Goal: Book appointment/travel/reservation

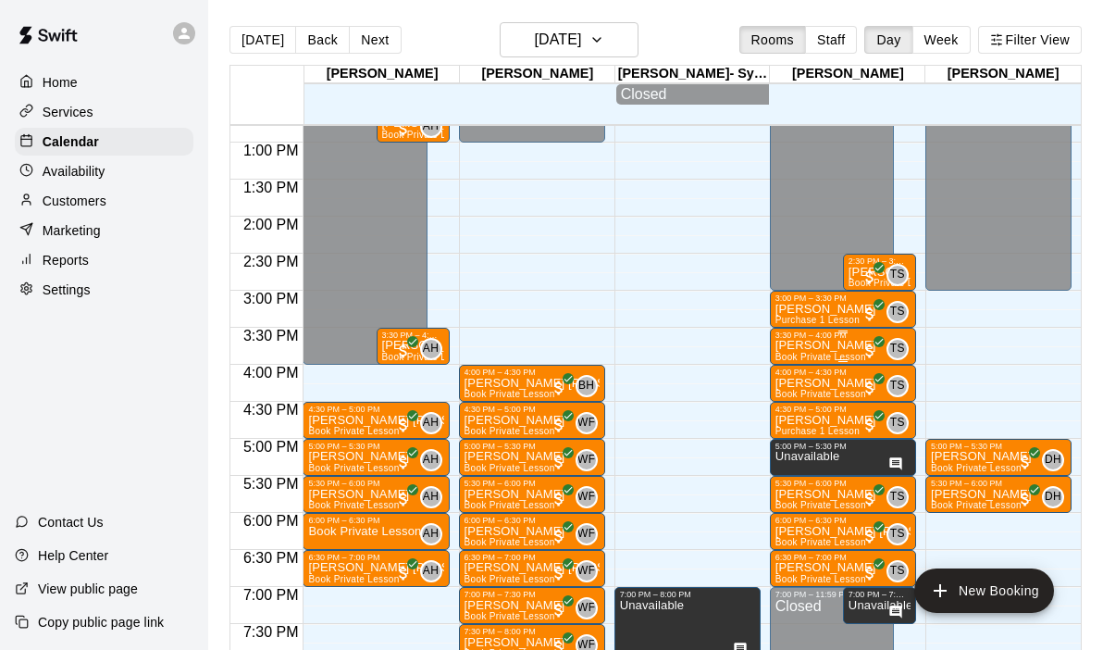
scroll to position [942, 0]
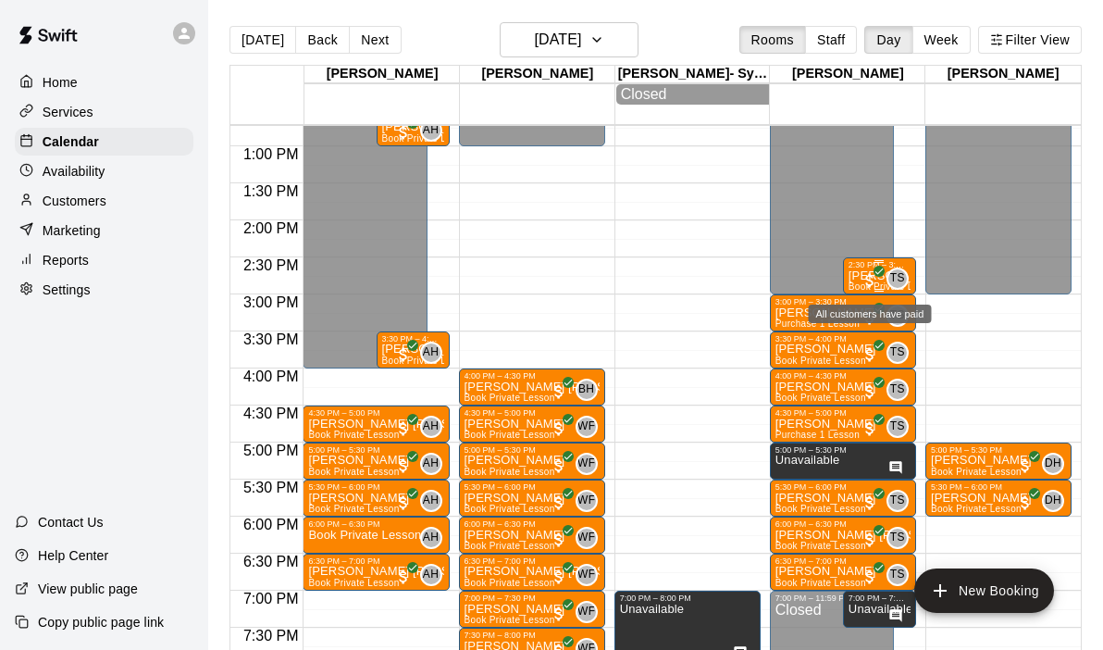
click at [865, 279] on span "All customers have paid" at bounding box center [870, 280] width 19 height 19
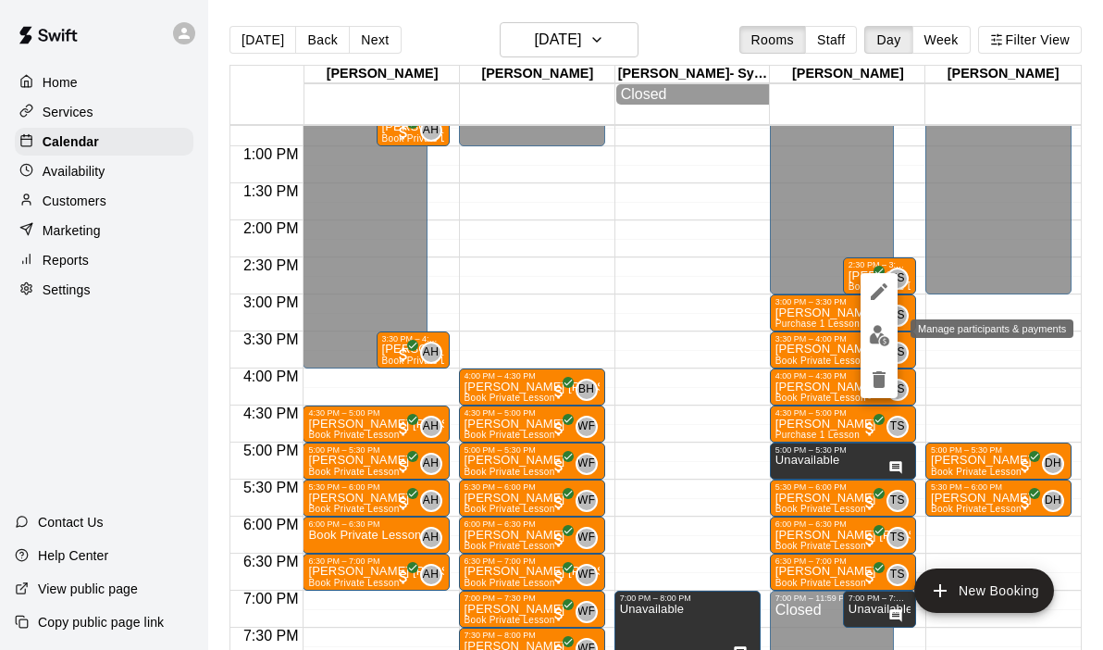
click at [882, 336] on img "edit" at bounding box center [879, 335] width 21 height 21
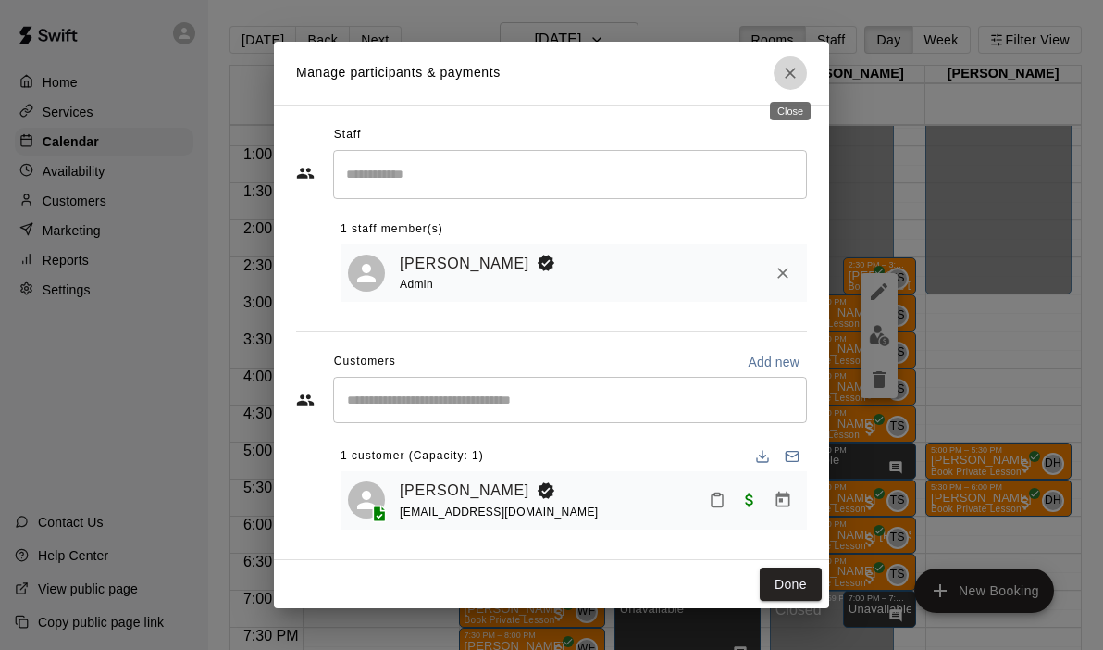
click at [796, 78] on icon "Close" at bounding box center [790, 73] width 19 height 19
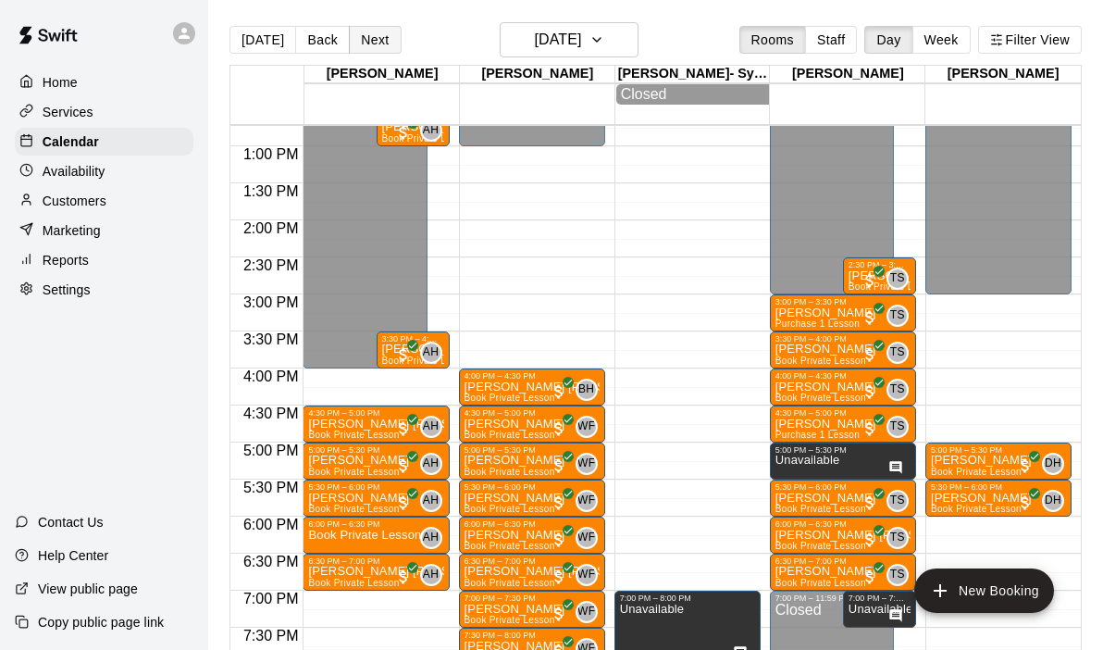
click at [365, 41] on button "Next" at bounding box center [375, 40] width 52 height 28
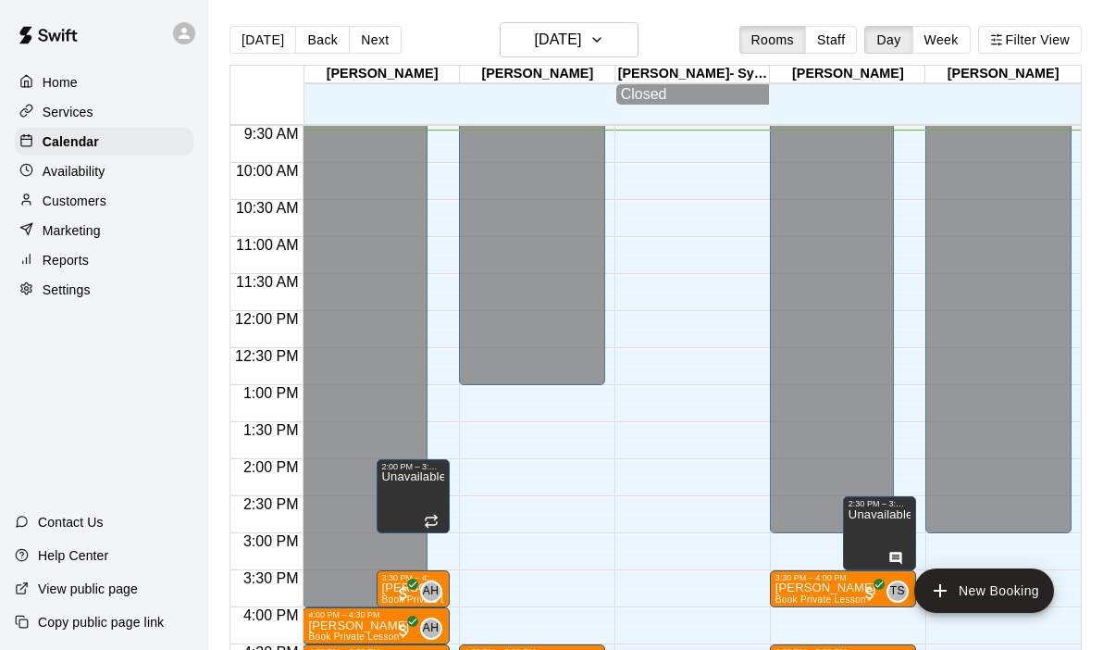
scroll to position [701, 0]
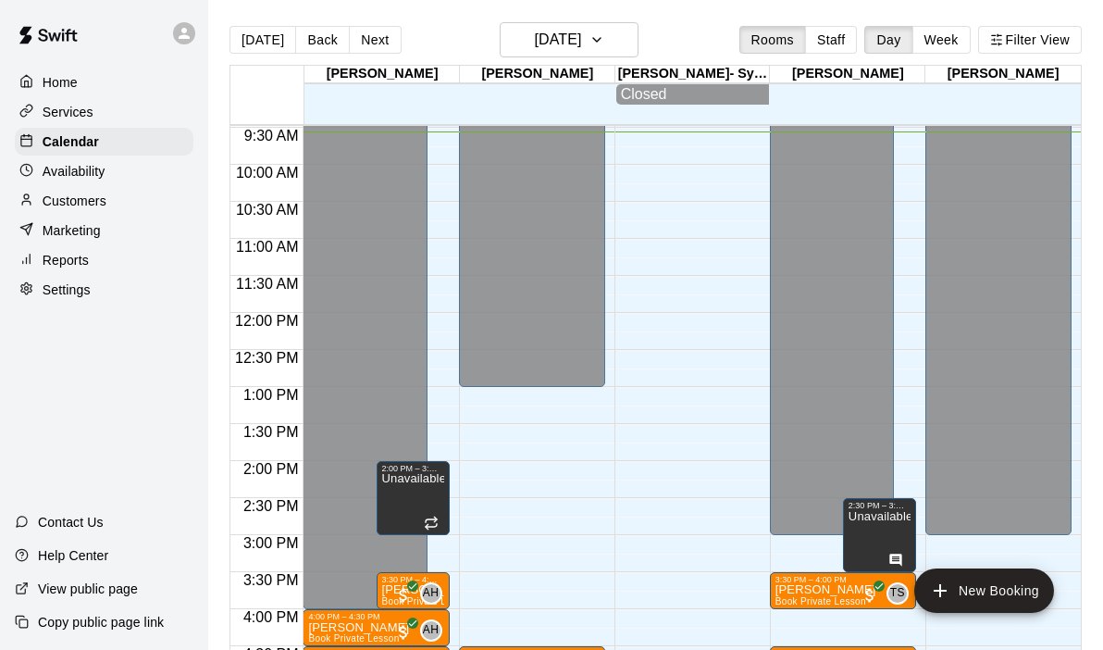
click at [431, 181] on div "12:00 AM – 4:00 PM Closed 4:00 PM – 4:30 PM [PERSON_NAME] Book Private Lesson A…" at bounding box center [376, 312] width 146 height 1777
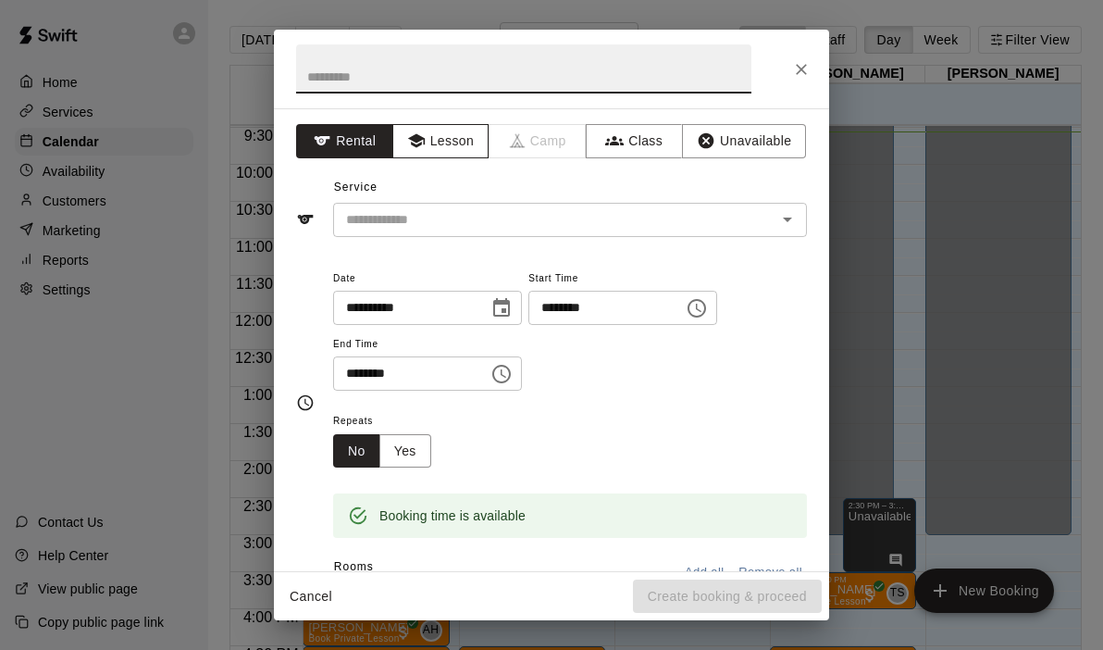
click at [417, 136] on icon "button" at bounding box center [415, 141] width 17 height 14
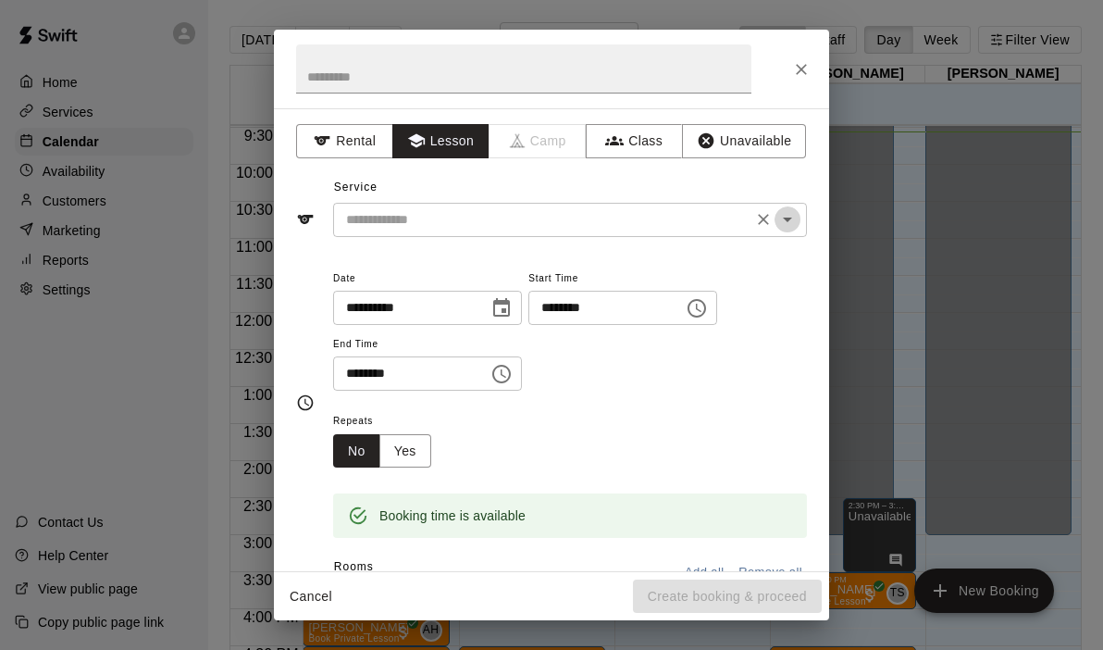
click at [788, 220] on icon "Open" at bounding box center [787, 219] width 9 height 5
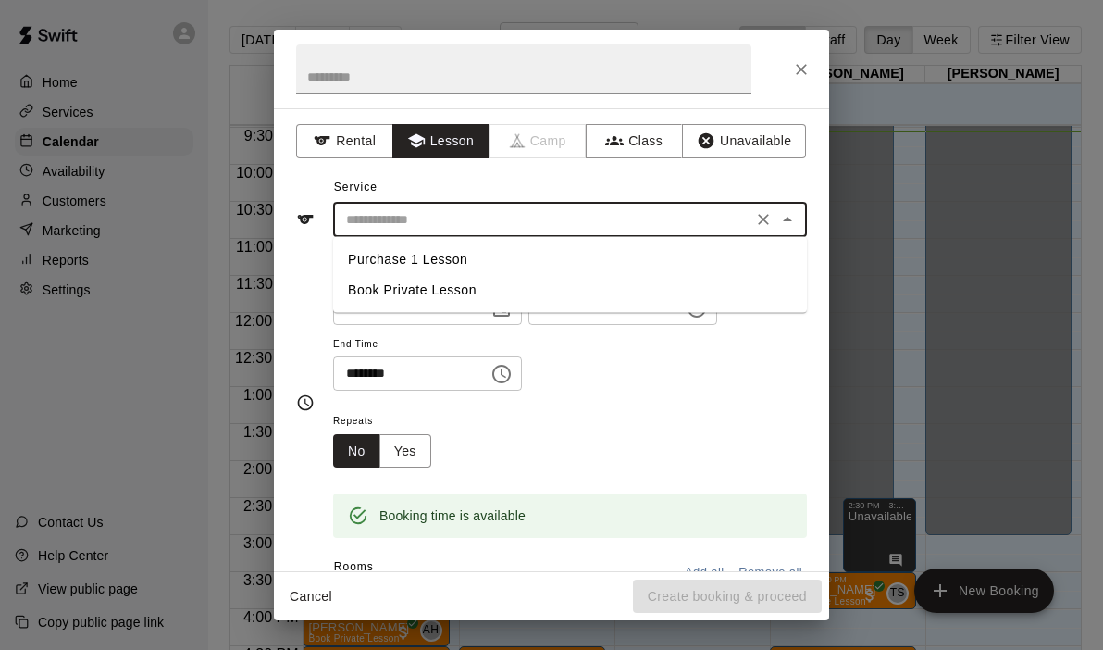
click at [438, 296] on li "Book Private Lesson" at bounding box center [570, 290] width 474 height 31
type input "**********"
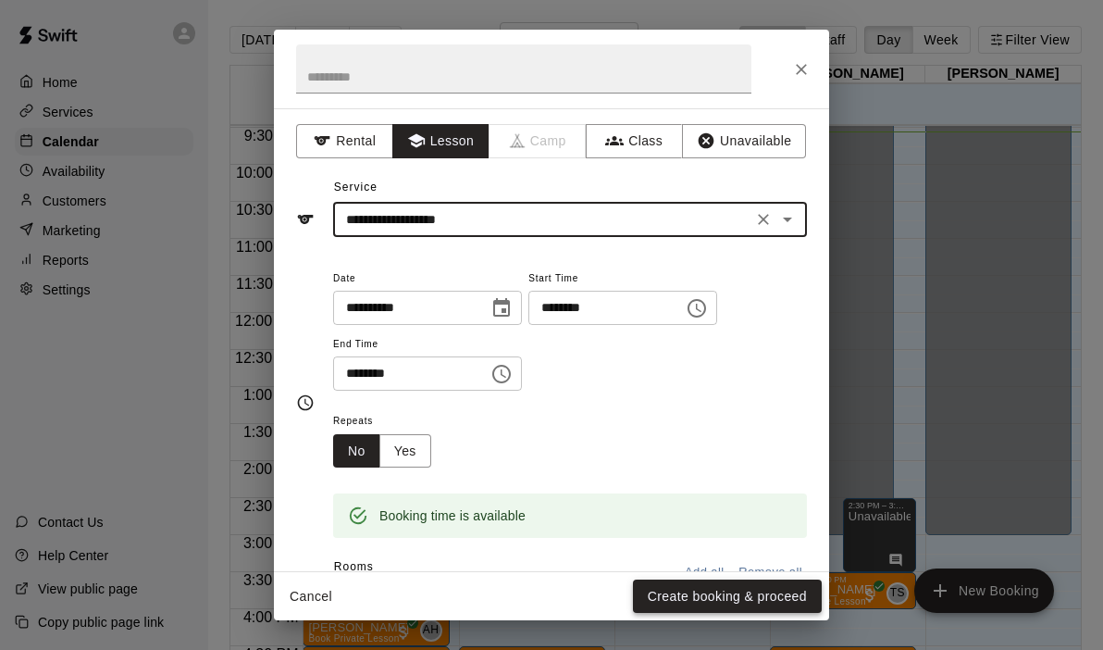
click at [702, 592] on button "Create booking & proceed" at bounding box center [727, 596] width 189 height 34
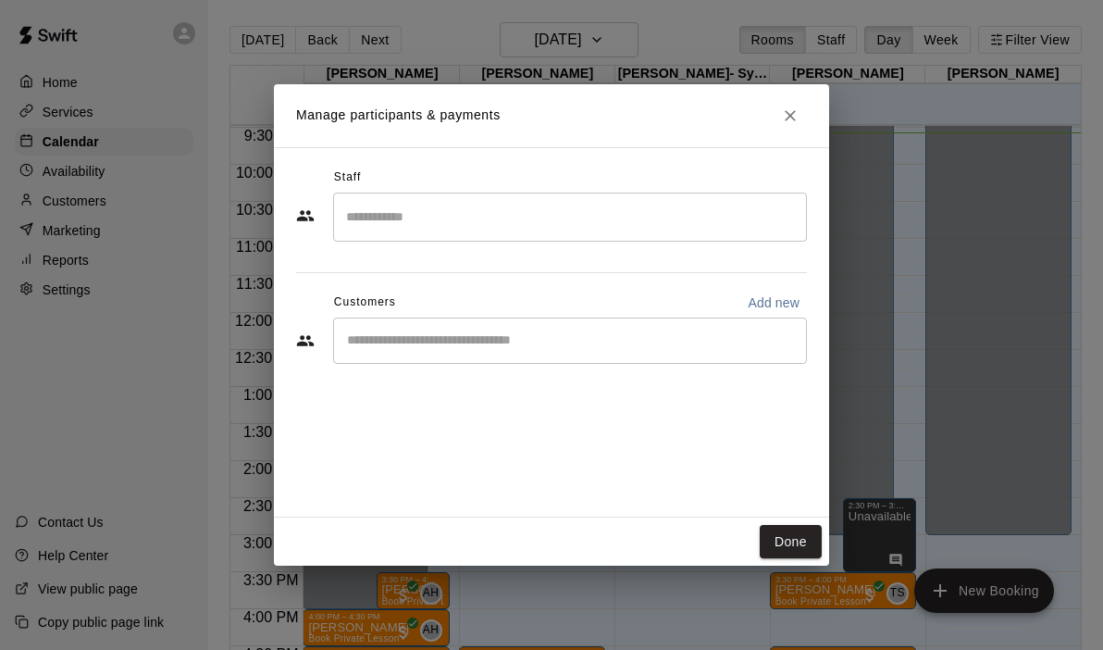
click at [566, 238] on div "​" at bounding box center [570, 216] width 474 height 49
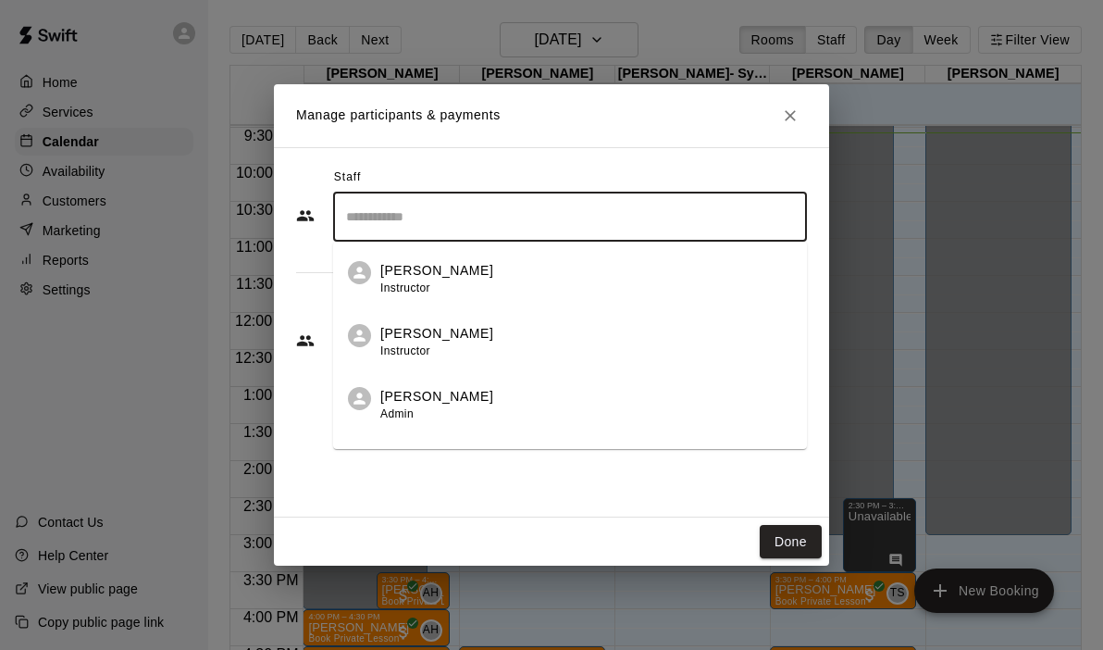
scroll to position [106, 0]
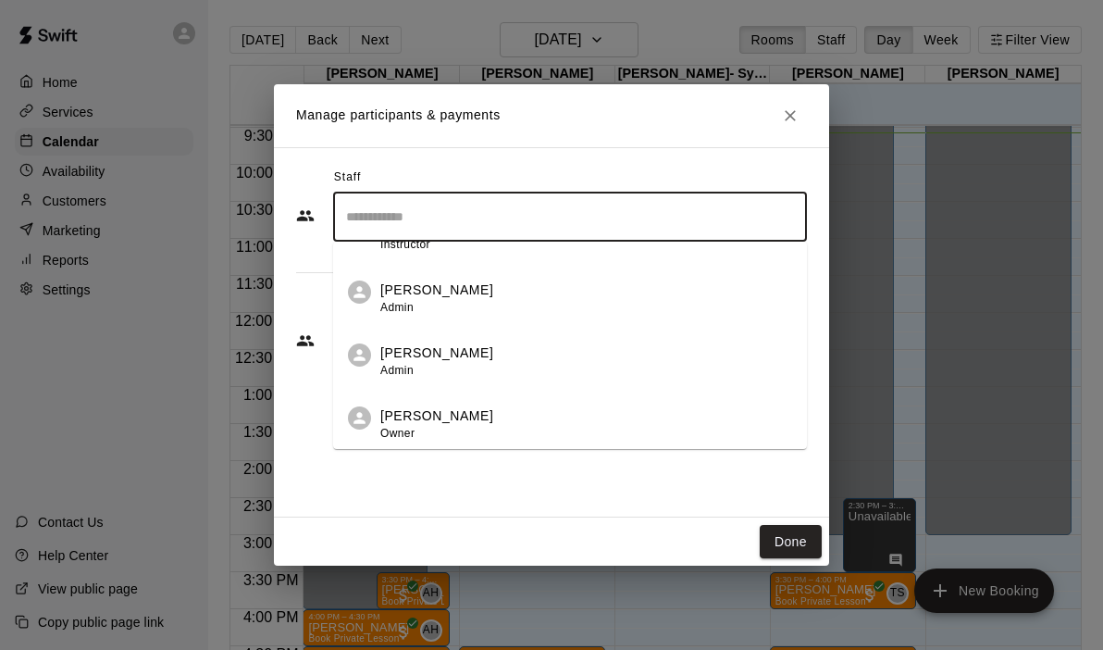
click at [425, 420] on p "[PERSON_NAME]" at bounding box center [436, 415] width 113 height 19
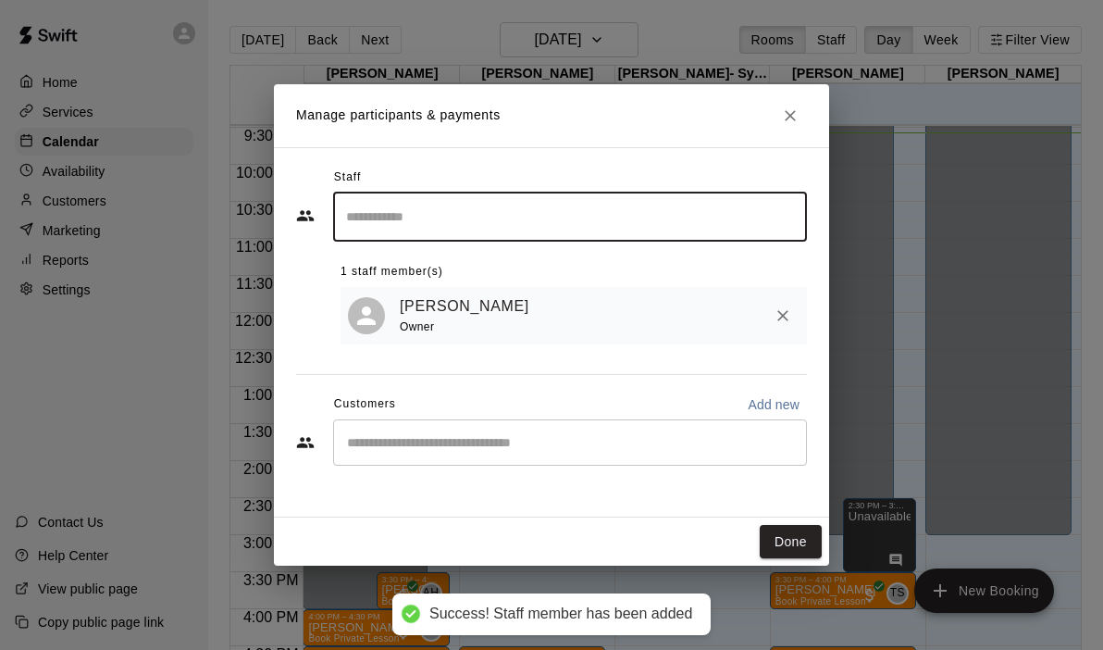
click at [412, 454] on div "​" at bounding box center [570, 442] width 474 height 46
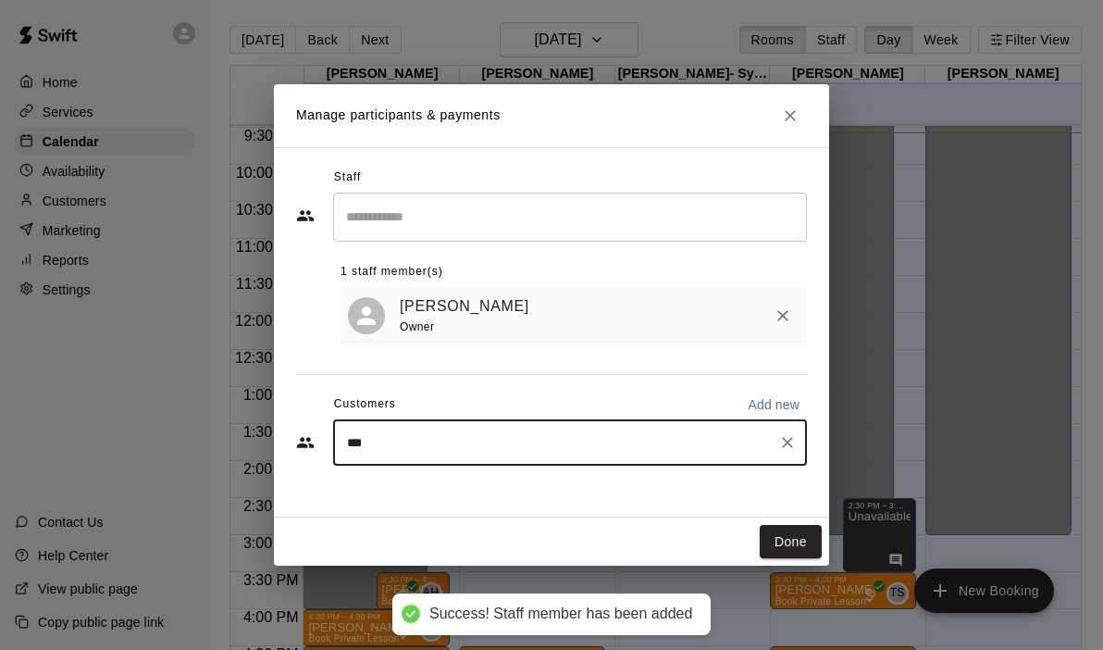
type input "****"
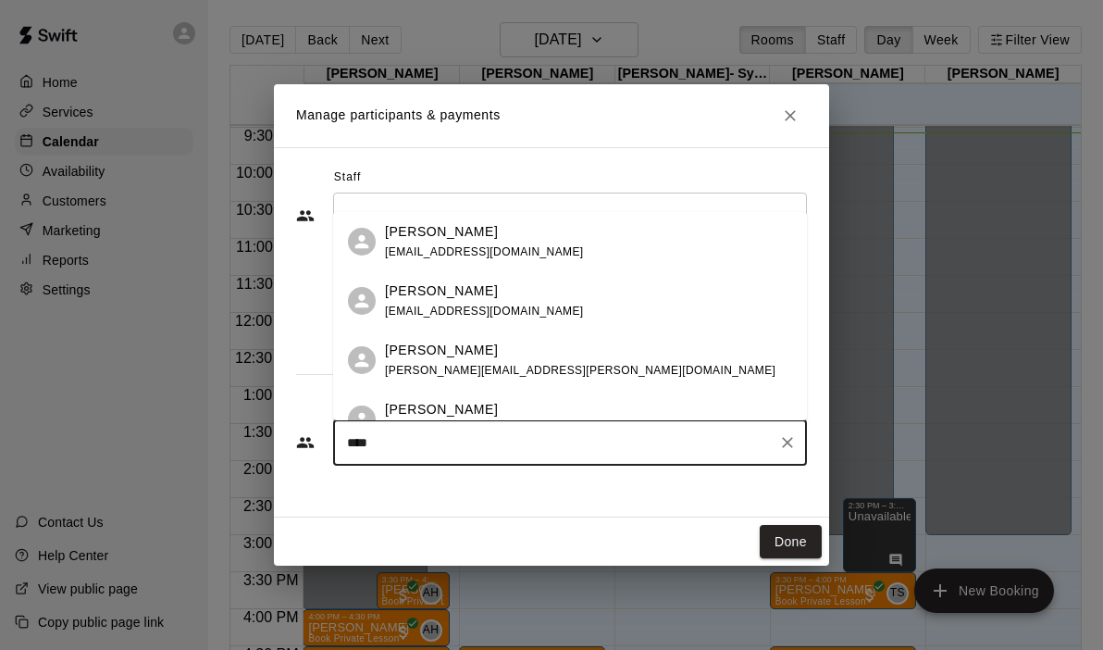
click at [469, 366] on span "[PERSON_NAME][EMAIL_ADDRESS][PERSON_NAME][DOMAIN_NAME]" at bounding box center [580, 370] width 390 height 13
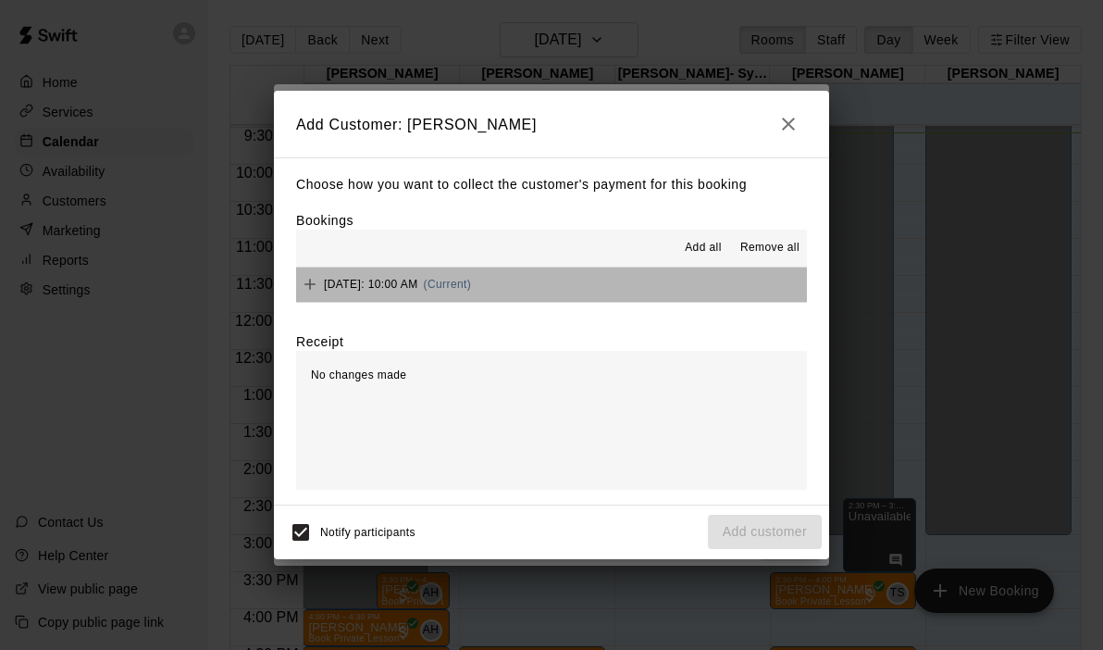
click at [626, 287] on button "[DATE]: 10:00 AM (Current)" at bounding box center [551, 284] width 511 height 34
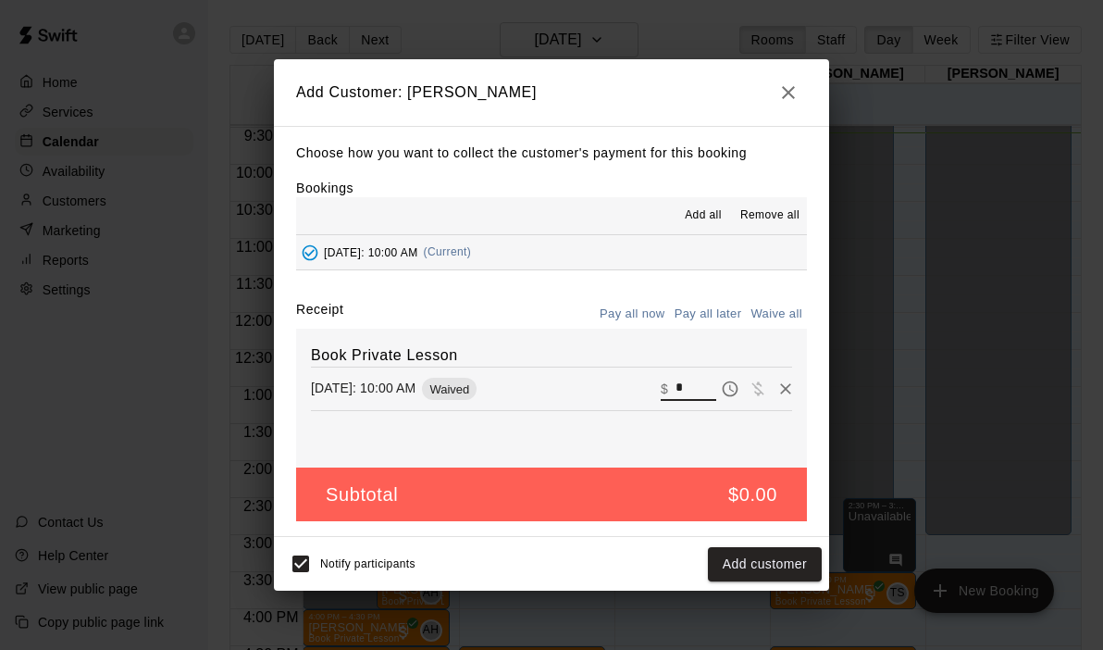
click at [689, 390] on input "*" at bounding box center [695, 389] width 41 height 24
click at [799, 88] on button "button" at bounding box center [788, 92] width 37 height 37
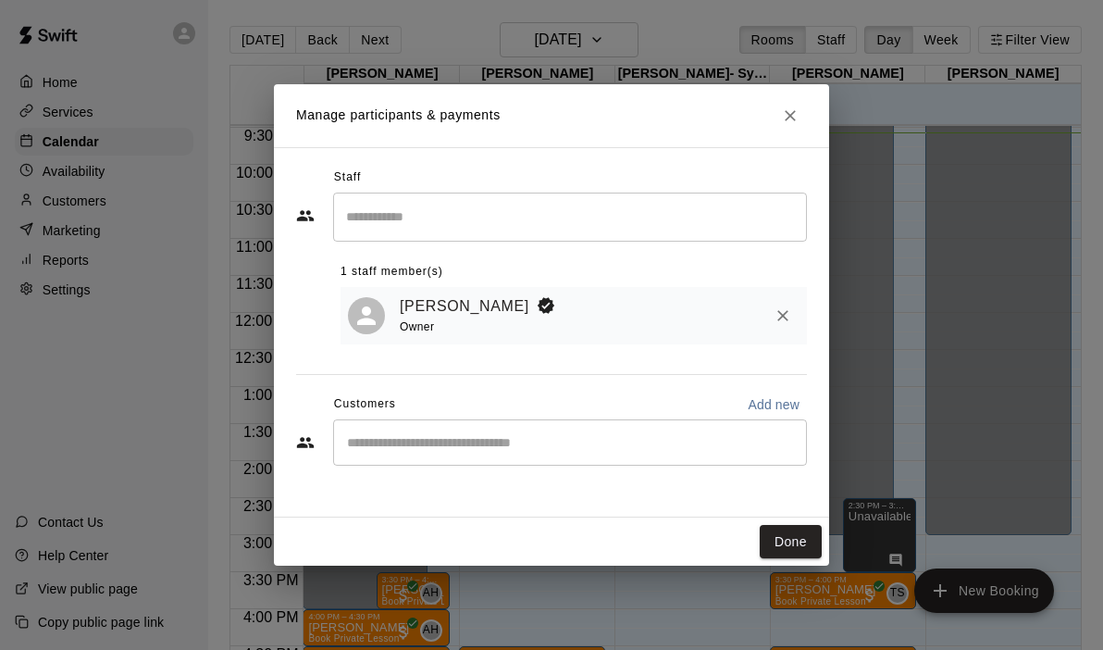
click at [505, 440] on input "Start typing to search customers..." at bounding box center [569, 442] width 457 height 19
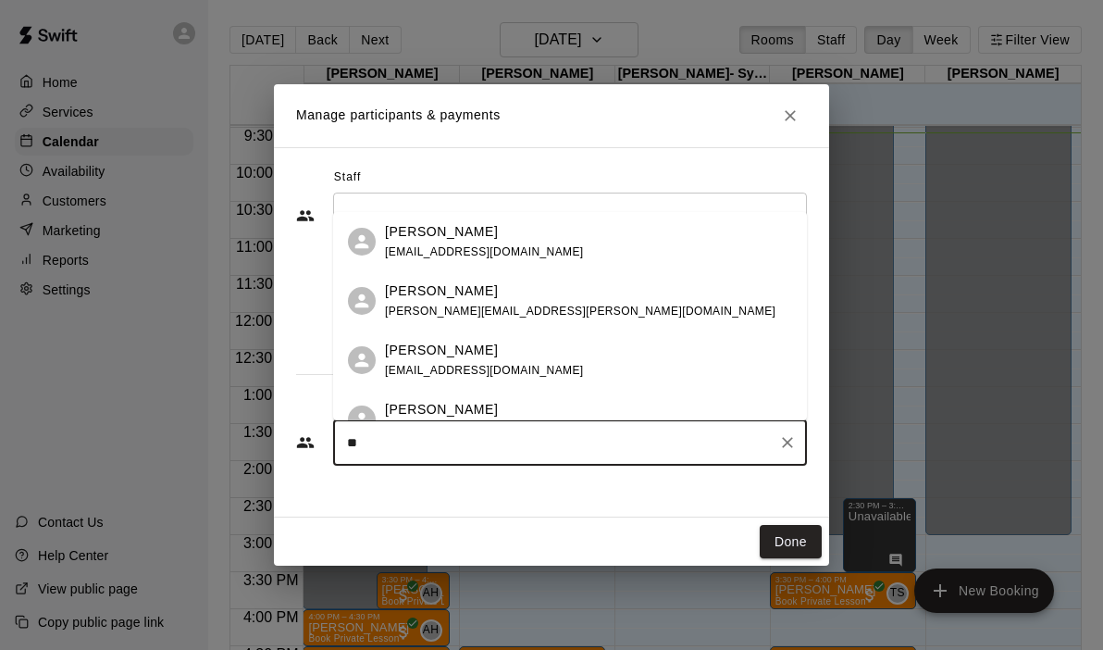
type input "***"
click at [499, 263] on div "[PERSON_NAME] [PERSON_NAME] [EMAIL_ADDRESS][DOMAIN_NAME]" at bounding box center [570, 241] width 474 height 59
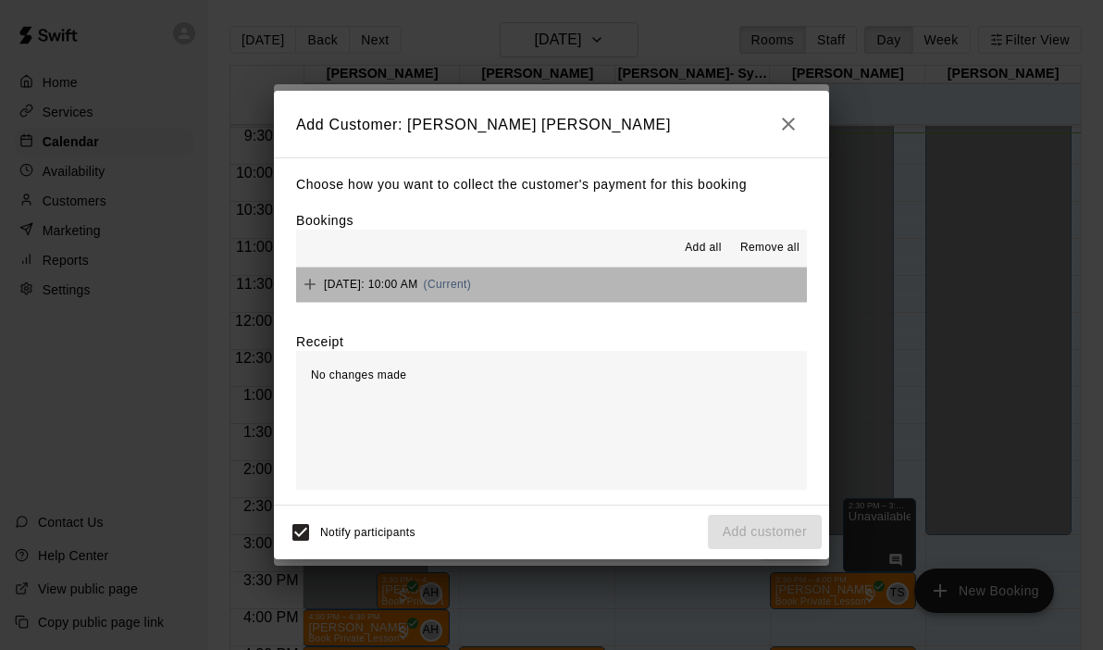
click at [594, 291] on button "[DATE]: 10:00 AM (Current)" at bounding box center [551, 284] width 511 height 34
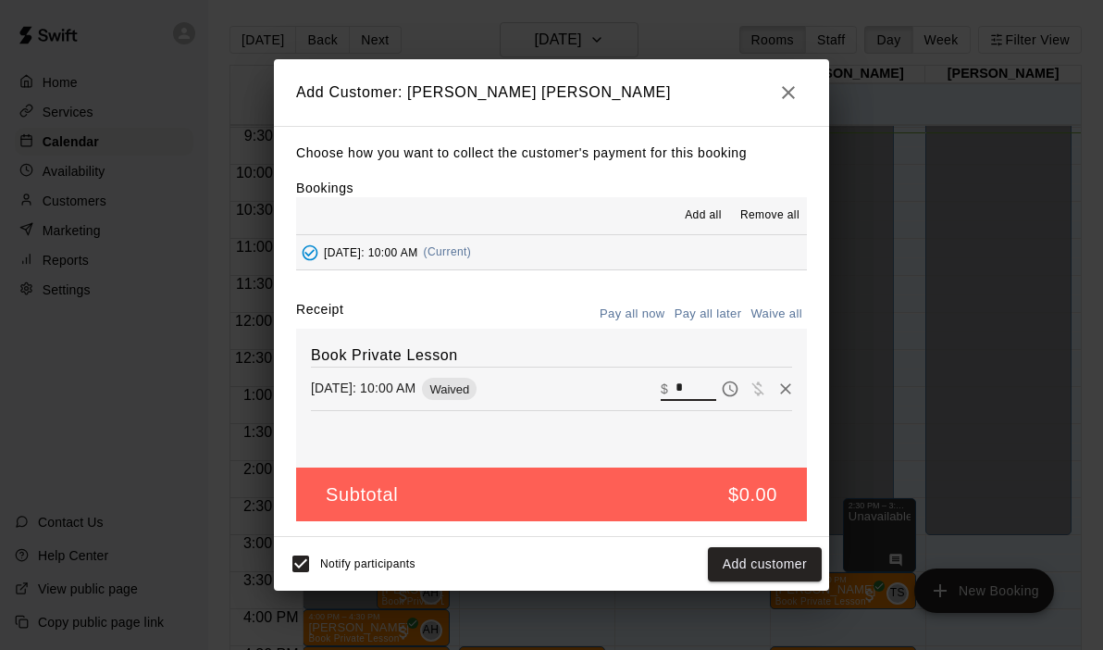
click at [694, 380] on input "*" at bounding box center [695, 389] width 41 height 24
type input "**"
click at [787, 557] on button "Checkout" at bounding box center [778, 564] width 87 height 34
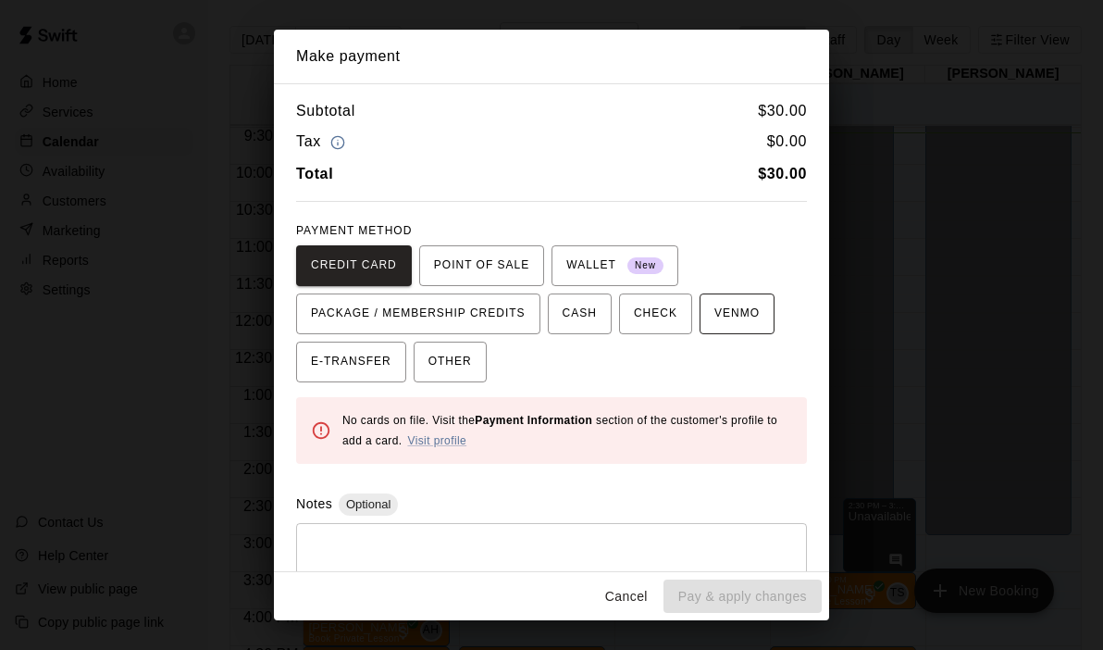
click at [720, 328] on span "VENMO" at bounding box center [736, 314] width 45 height 30
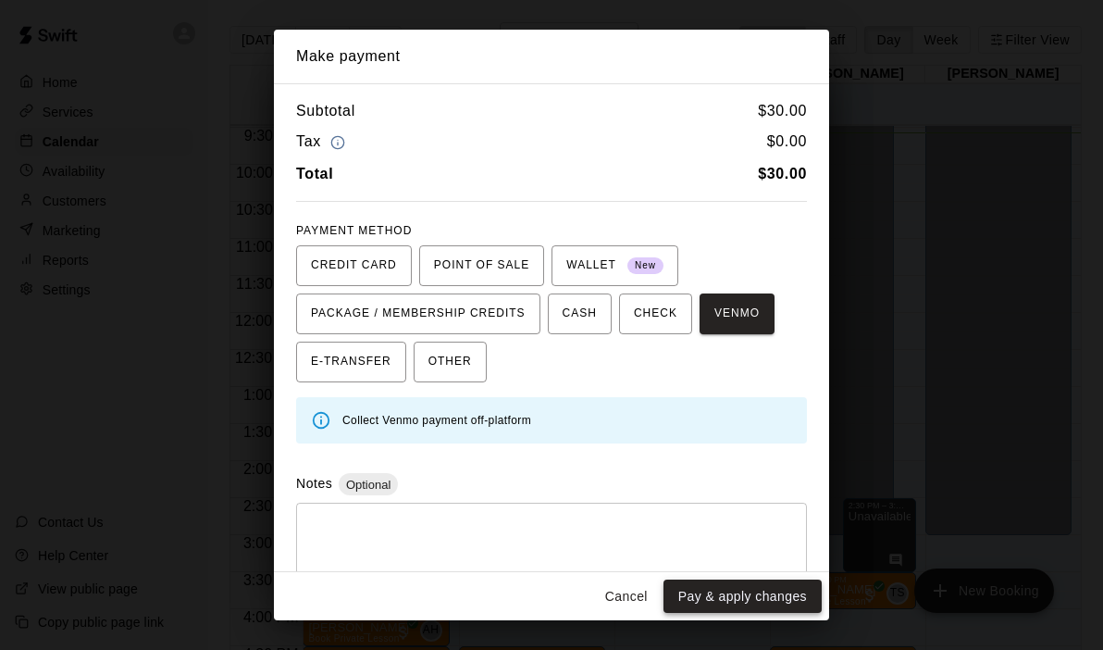
click at [713, 595] on button "Pay & apply changes" at bounding box center [742, 596] width 158 height 34
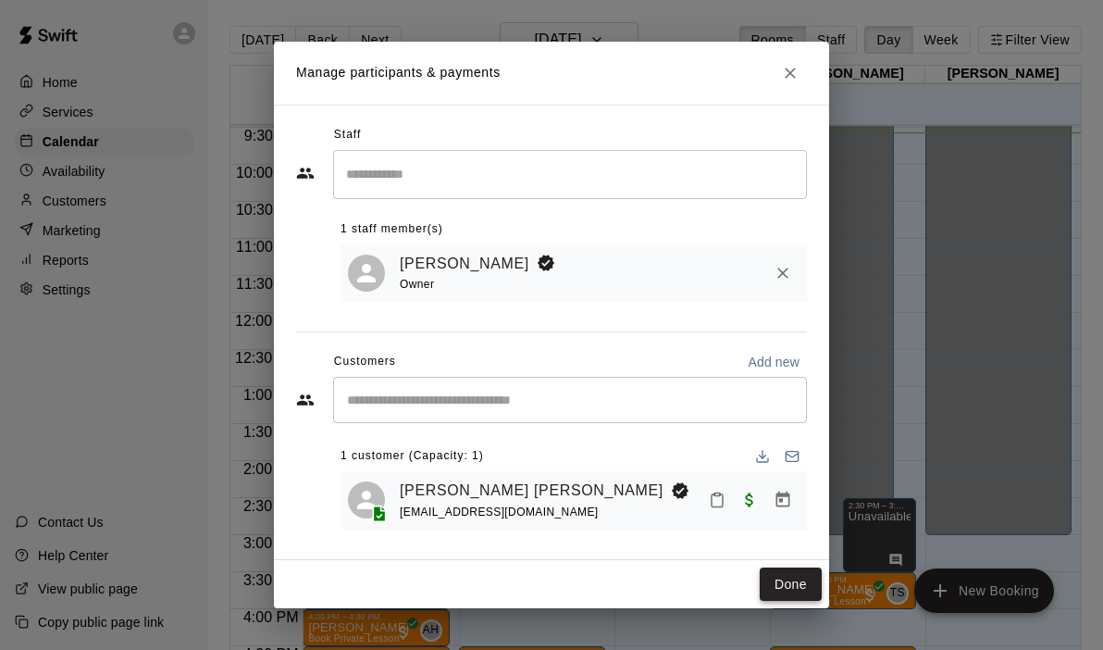
click at [775, 588] on button "Done" at bounding box center [791, 584] width 62 height 34
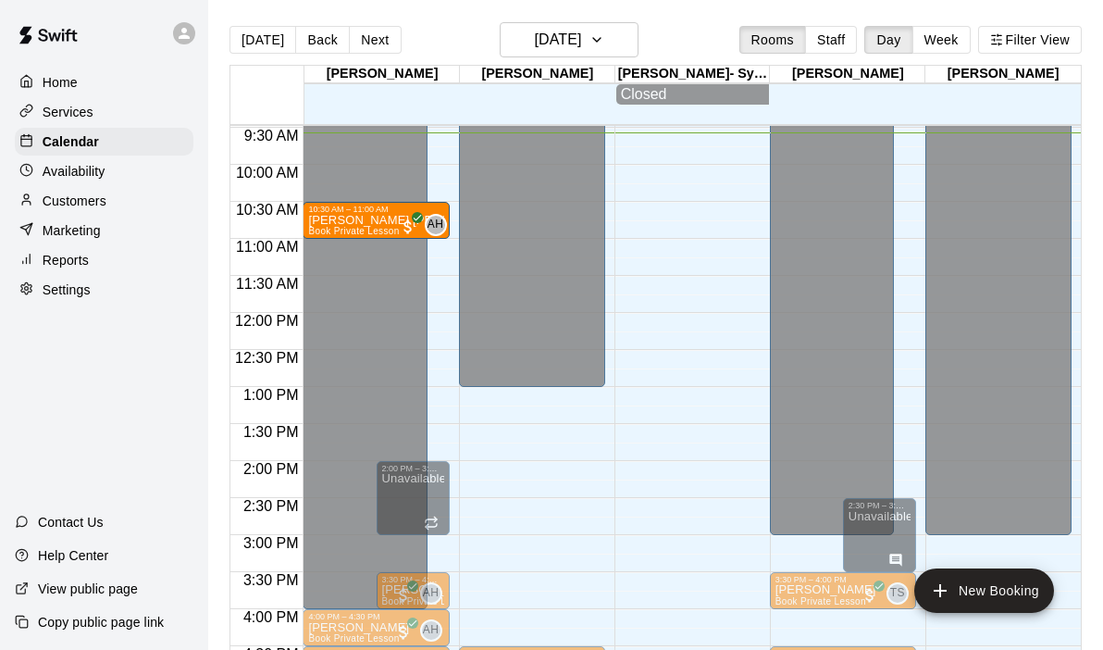
drag, startPoint x: 392, startPoint y: 177, endPoint x: 397, endPoint y: 221, distance: 44.7
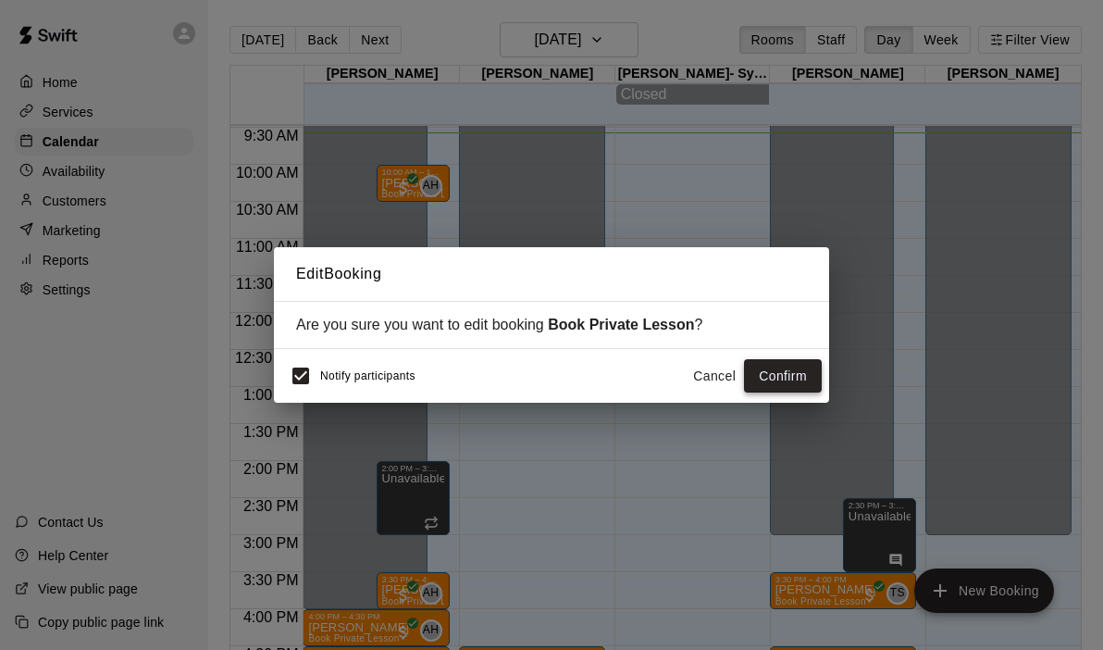
click at [770, 374] on button "Confirm" at bounding box center [783, 376] width 78 height 34
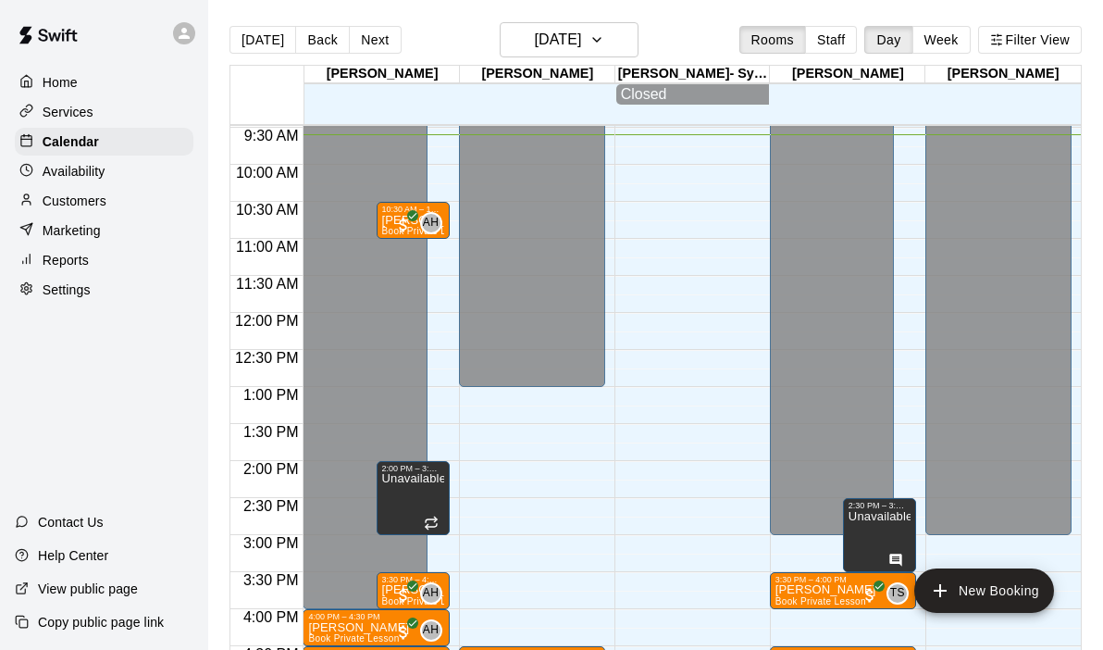
click at [440, 179] on div "12:00 AM – 4:00 PM Closed 4:00 PM – 4:30 PM [PERSON_NAME] Book Private Lesson A…" at bounding box center [376, 312] width 146 height 1777
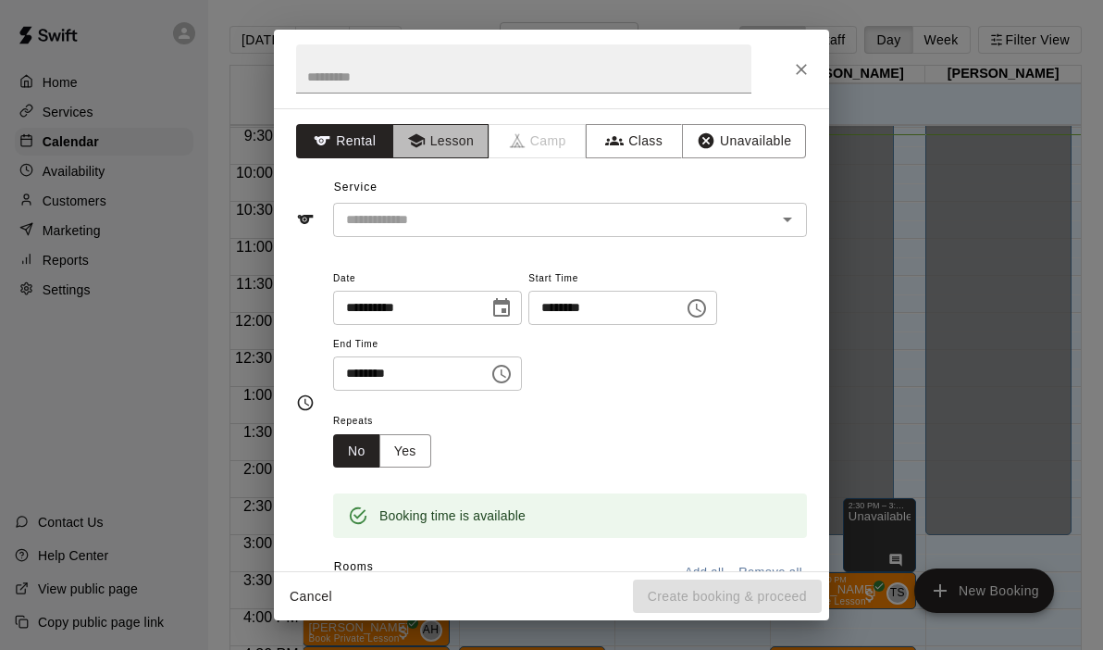
click at [467, 145] on button "Lesson" at bounding box center [440, 141] width 97 height 34
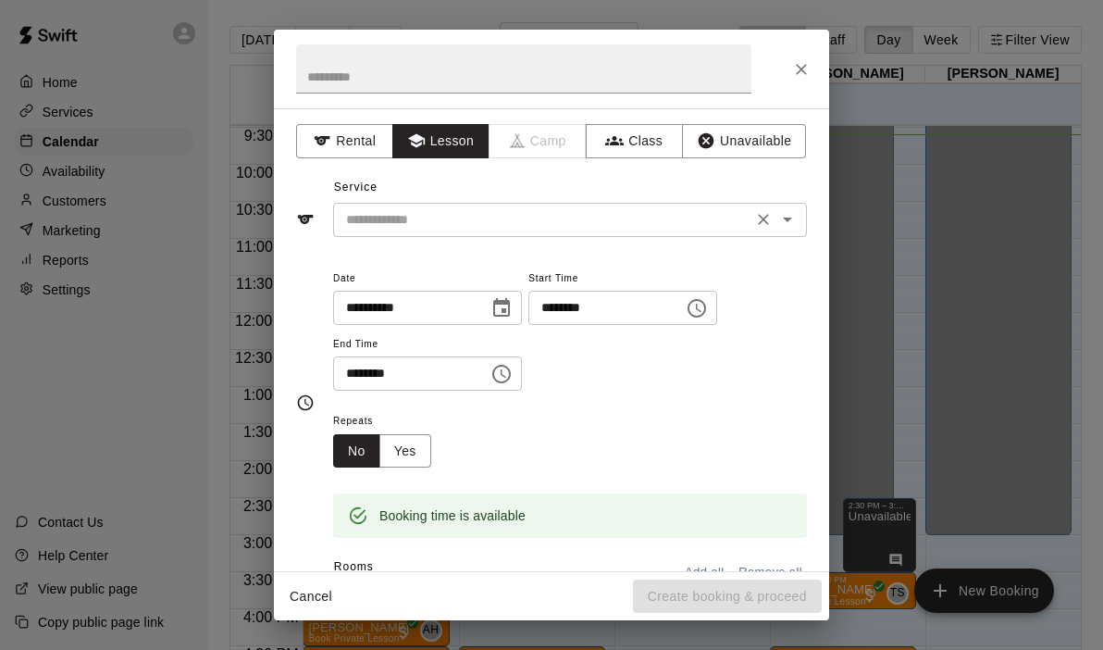
click at [800, 220] on div "​" at bounding box center [570, 220] width 474 height 34
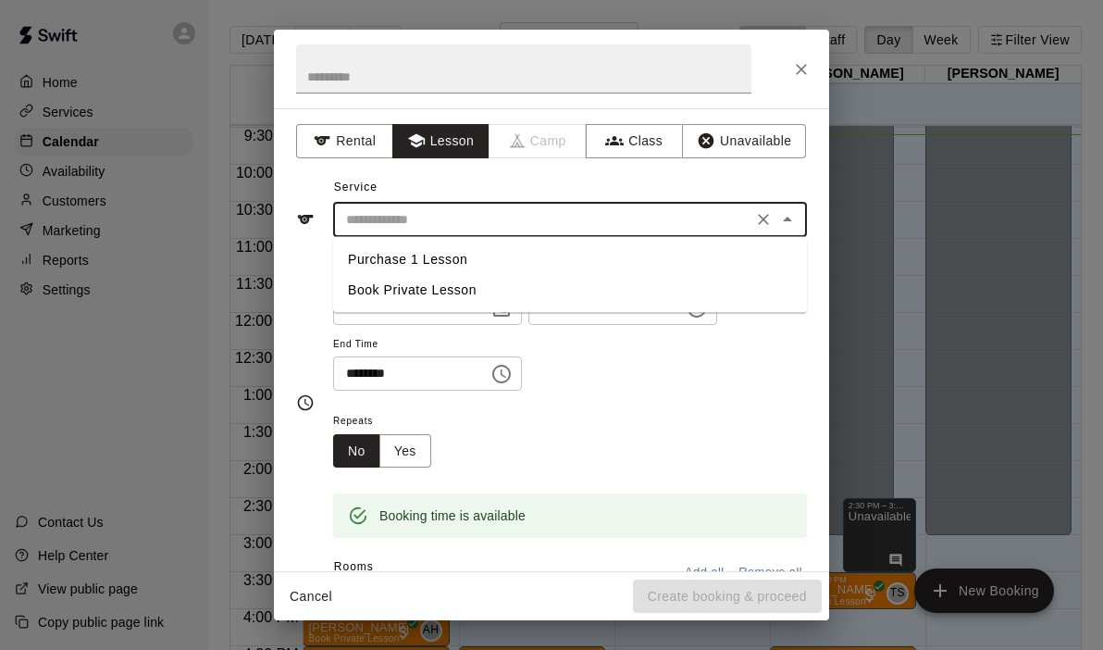
click at [453, 266] on li "Purchase 1 Lesson" at bounding box center [570, 259] width 474 height 31
type input "**********"
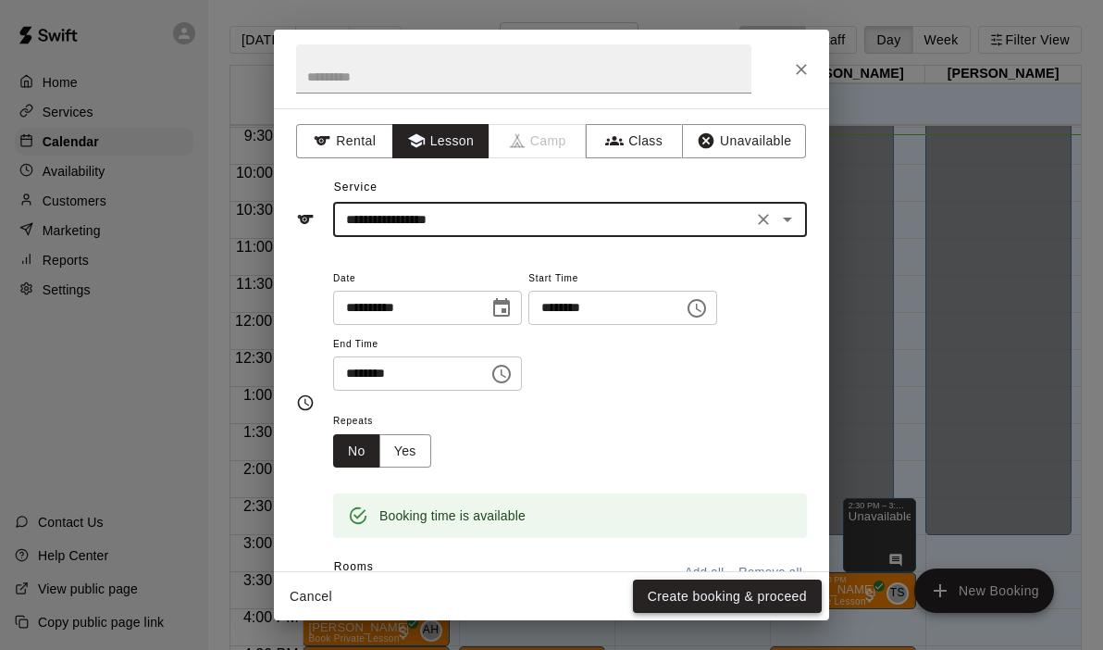
click at [763, 585] on button "Create booking & proceed" at bounding box center [727, 596] width 189 height 34
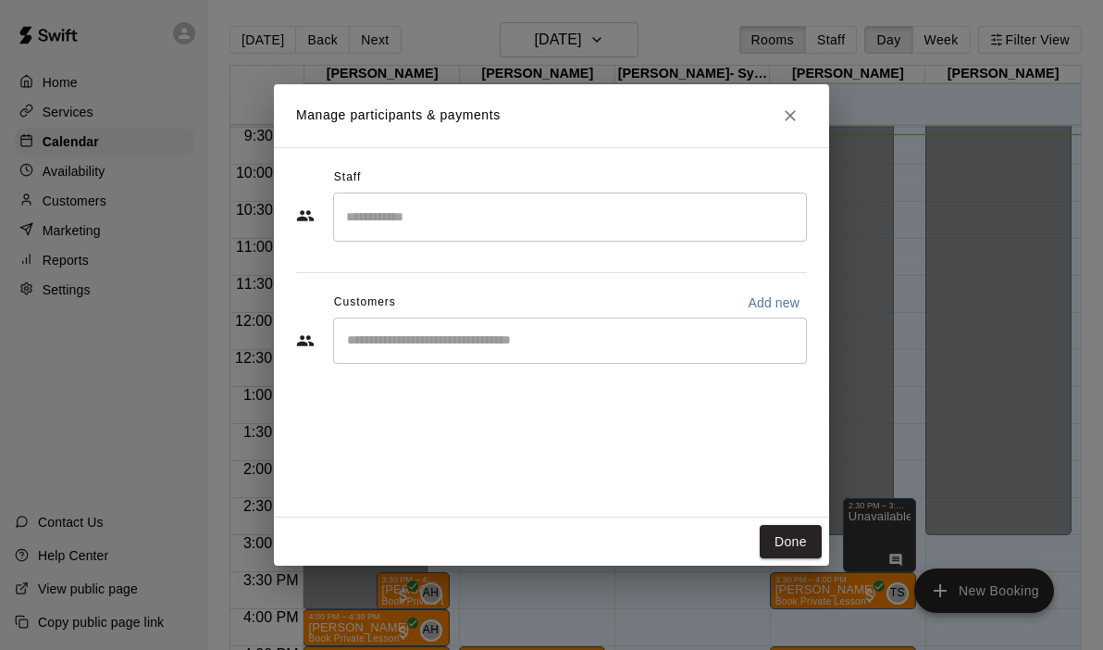
click at [464, 232] on div "​" at bounding box center [570, 216] width 474 height 49
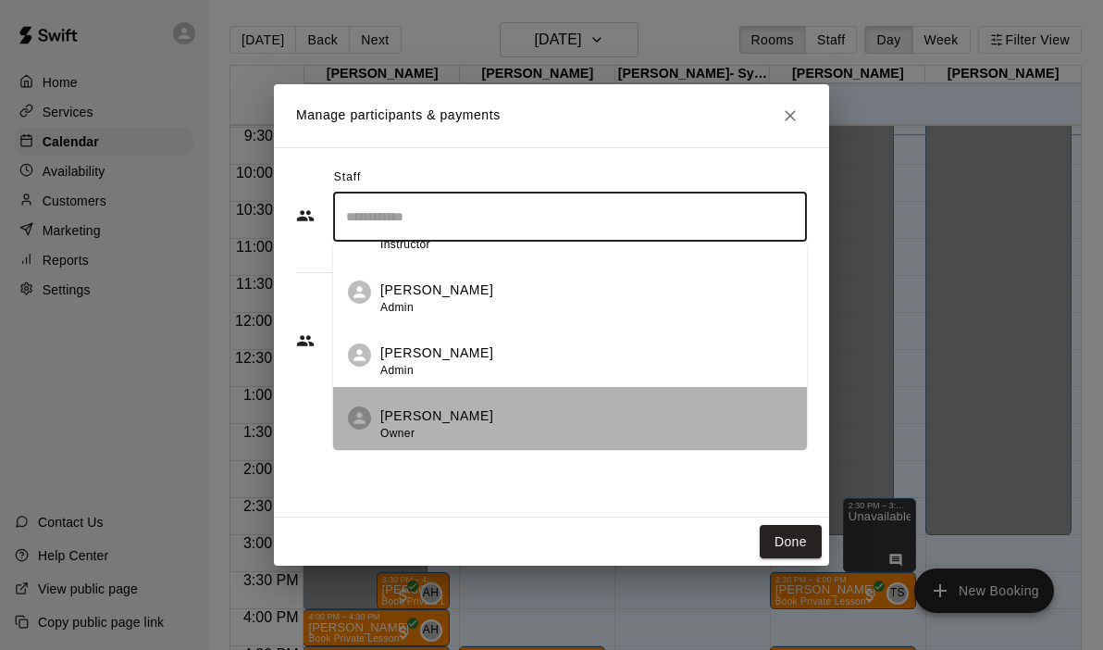
click at [431, 426] on div "[PERSON_NAME] Owner" at bounding box center [436, 424] width 113 height 36
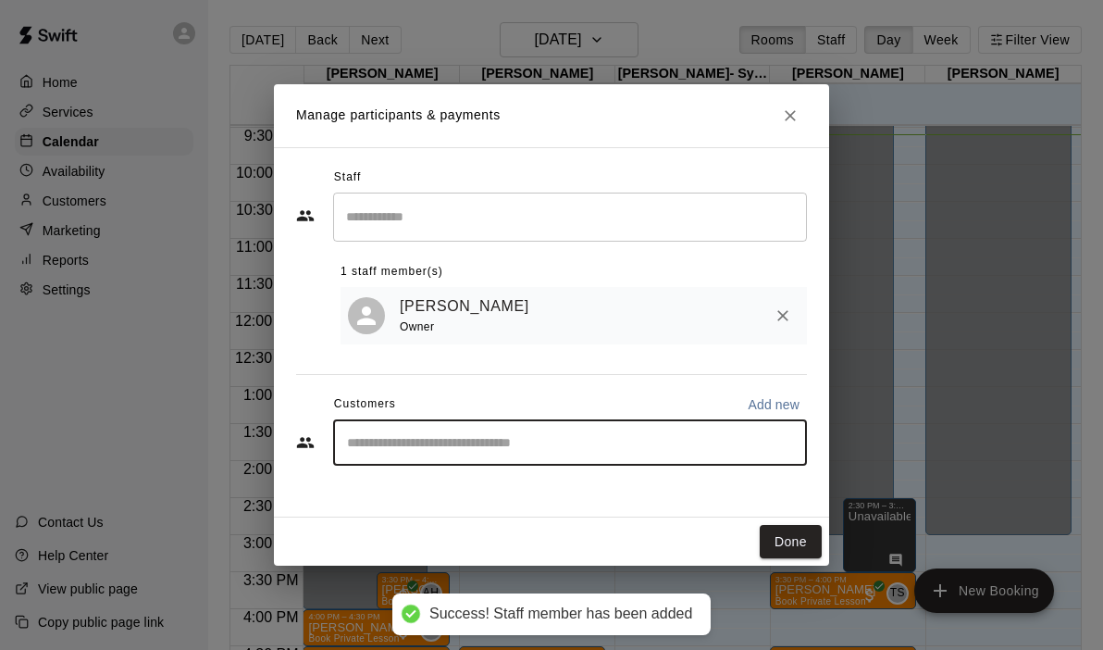
click at [415, 445] on input "Start typing to search customers..." at bounding box center [569, 442] width 457 height 19
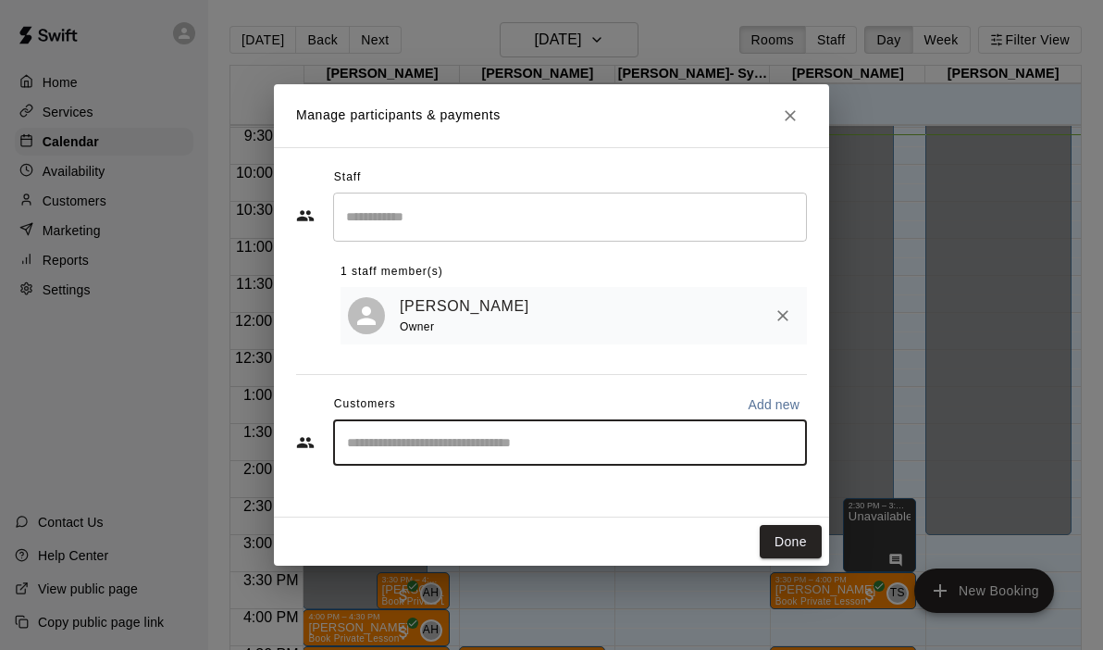
type input "*"
type input "****"
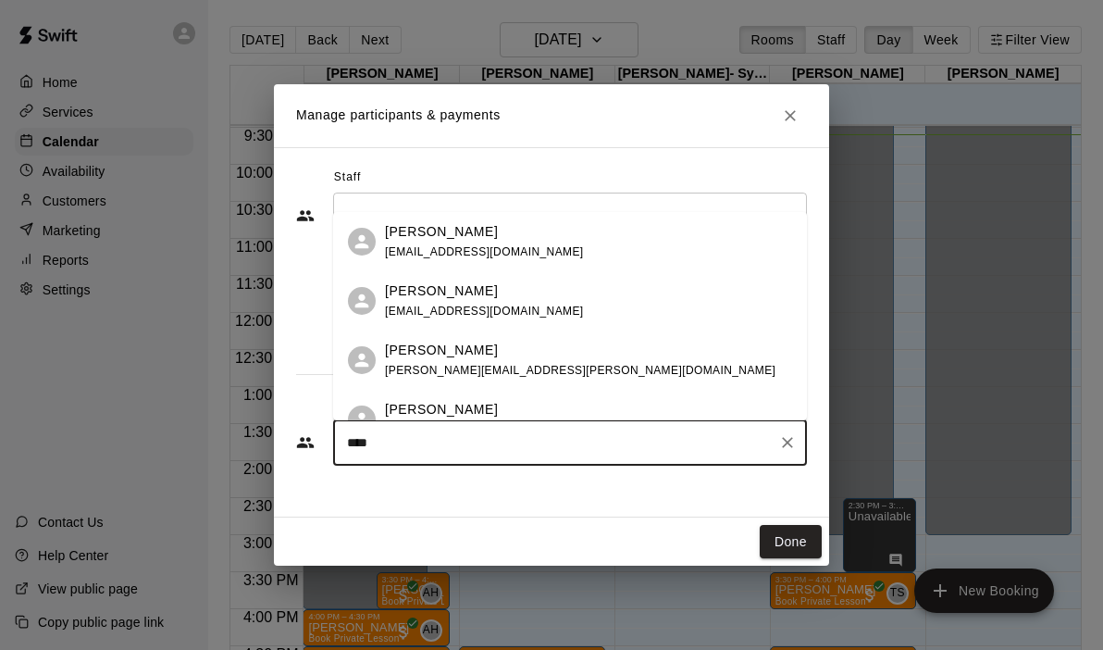
click at [449, 380] on div "[PERSON_NAME] [PERSON_NAME][EMAIL_ADDRESS][PERSON_NAME][DOMAIN_NAME]" at bounding box center [570, 359] width 474 height 59
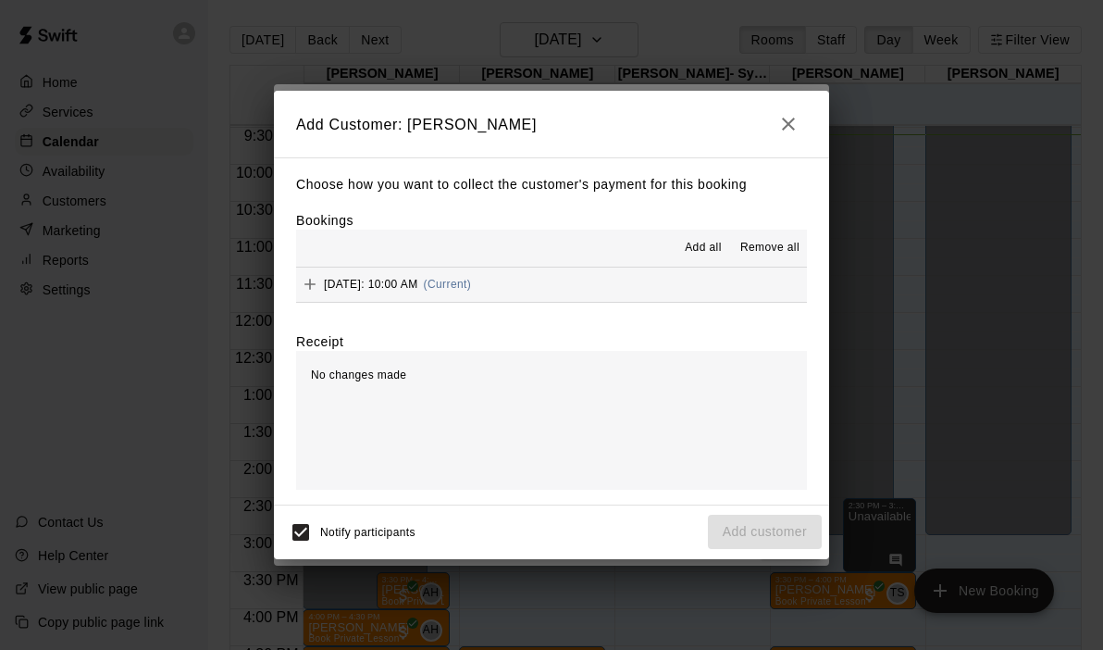
click at [590, 282] on button "[DATE]: 10:00 AM (Current)" at bounding box center [551, 284] width 511 height 34
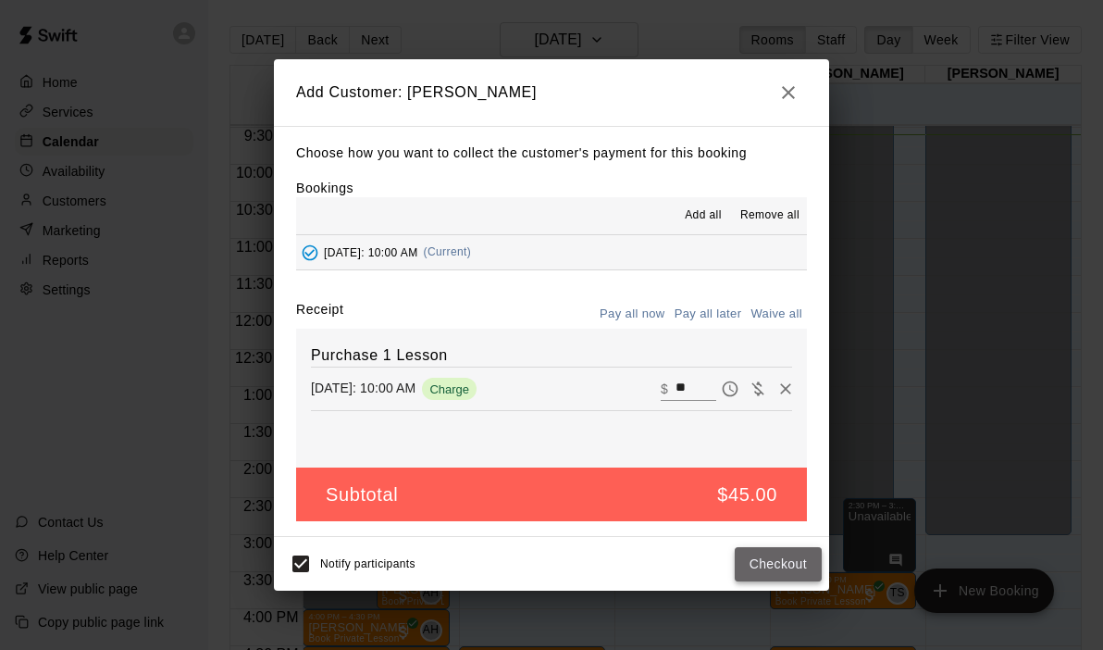
click at [751, 570] on button "Checkout" at bounding box center [778, 564] width 87 height 34
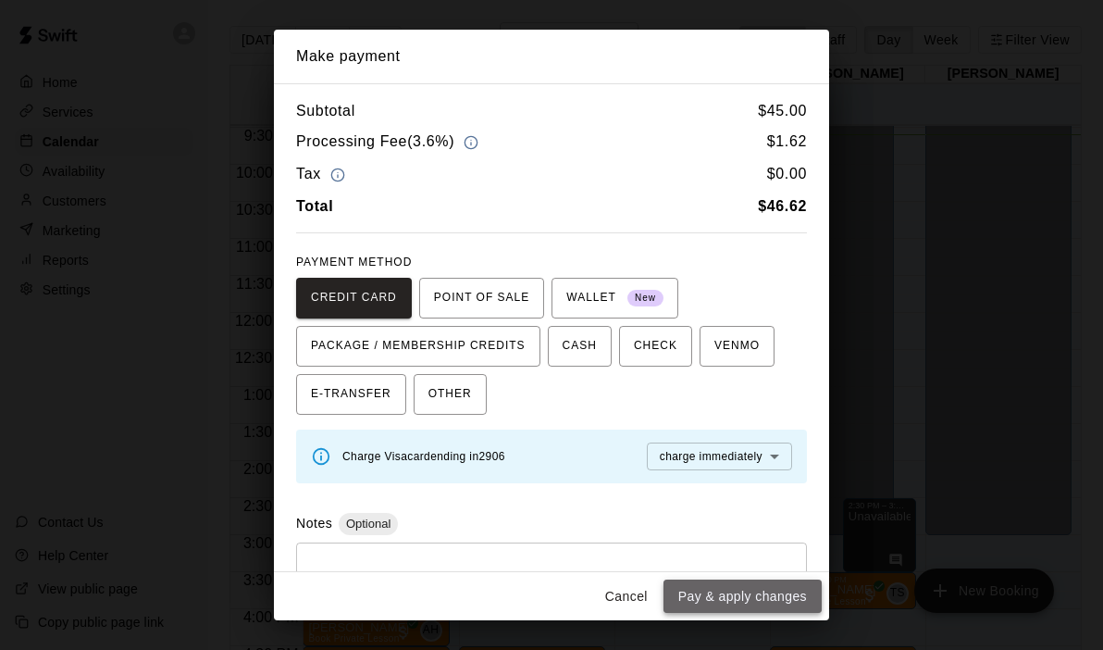
click at [734, 599] on button "Pay & apply changes" at bounding box center [742, 596] width 158 height 34
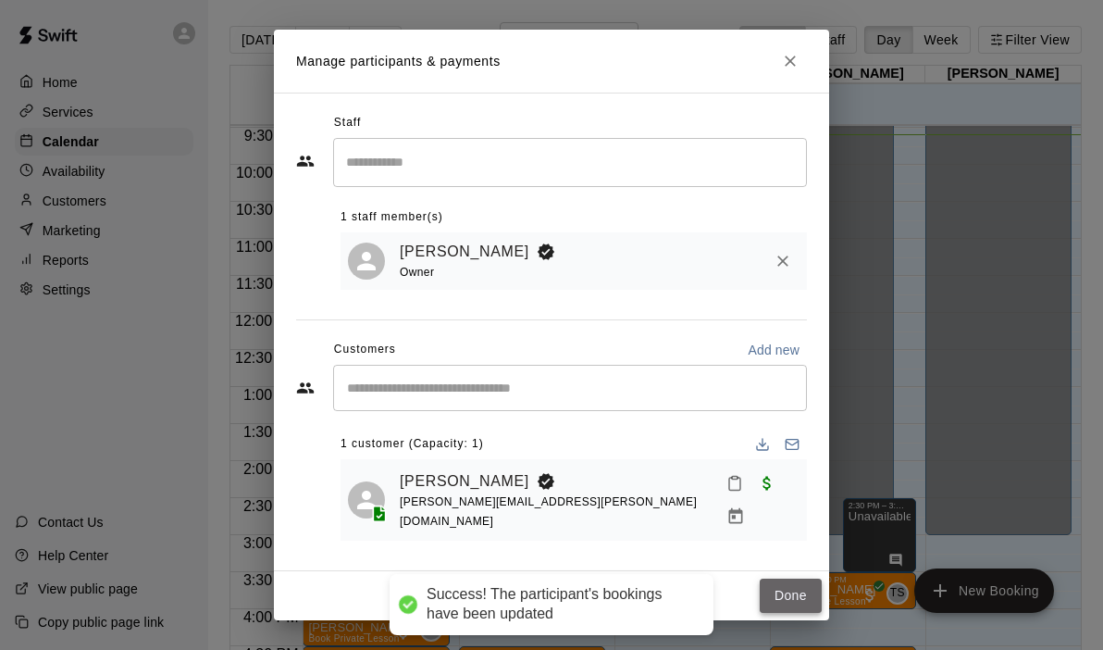
click at [784, 584] on button "Done" at bounding box center [791, 595] width 62 height 34
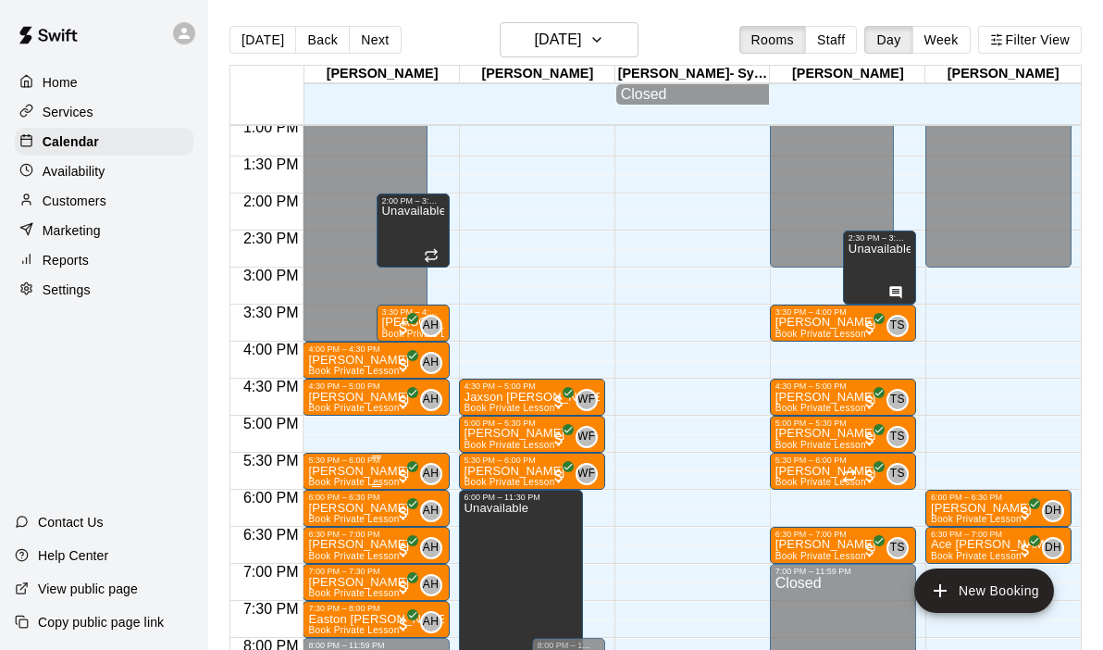
scroll to position [975, 0]
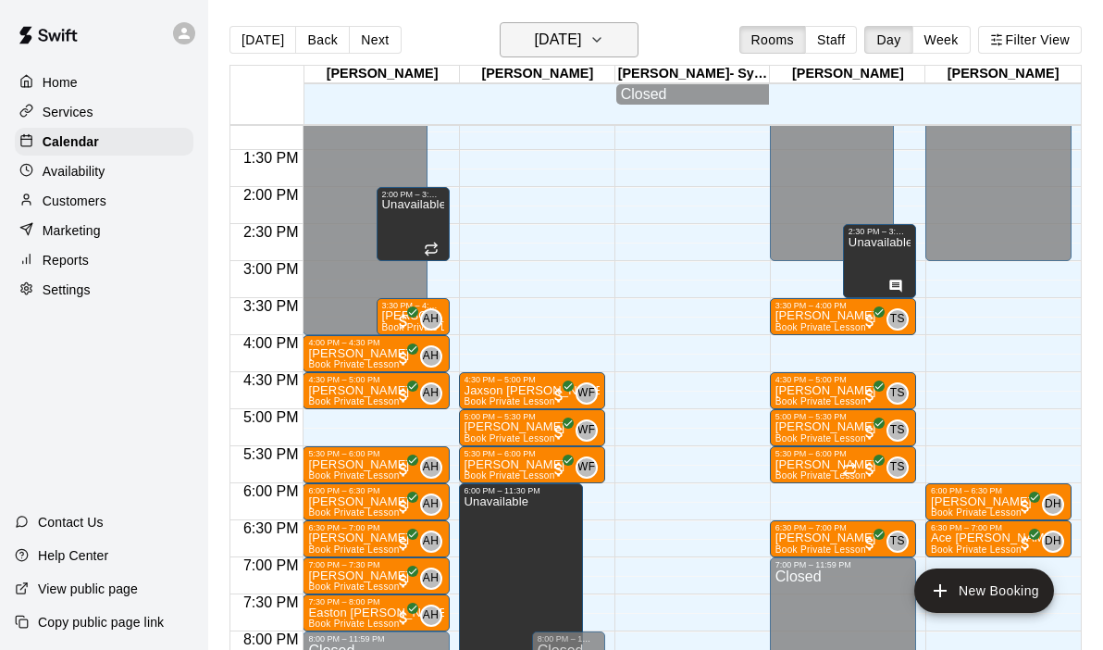
click at [604, 29] on icon "button" at bounding box center [596, 40] width 15 height 22
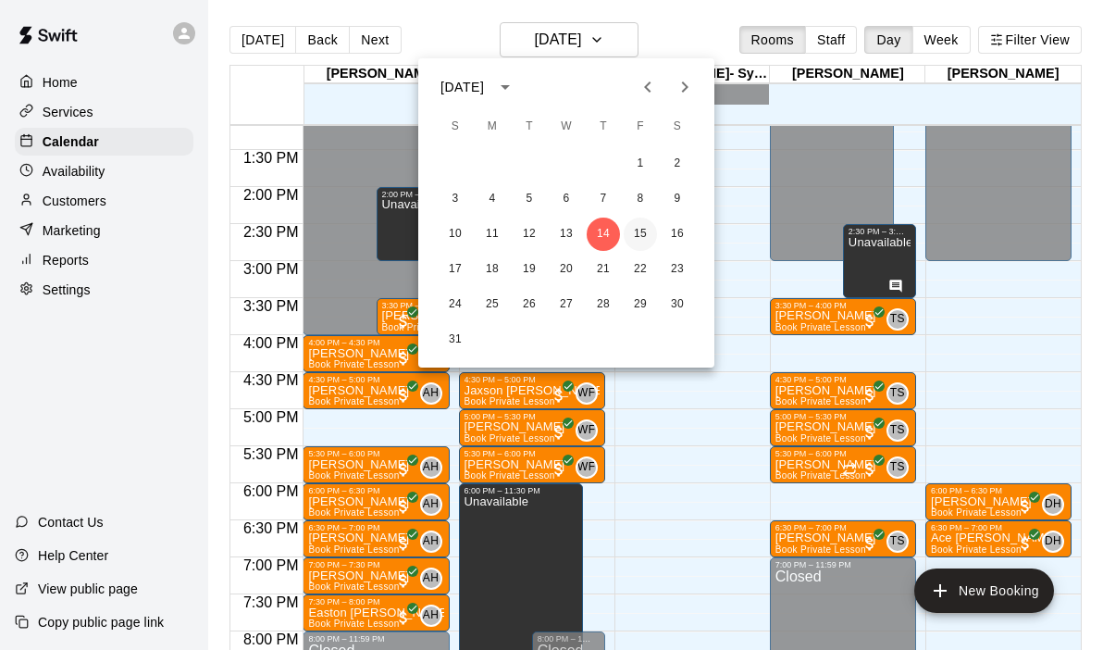
click at [633, 231] on button "15" at bounding box center [640, 233] width 33 height 33
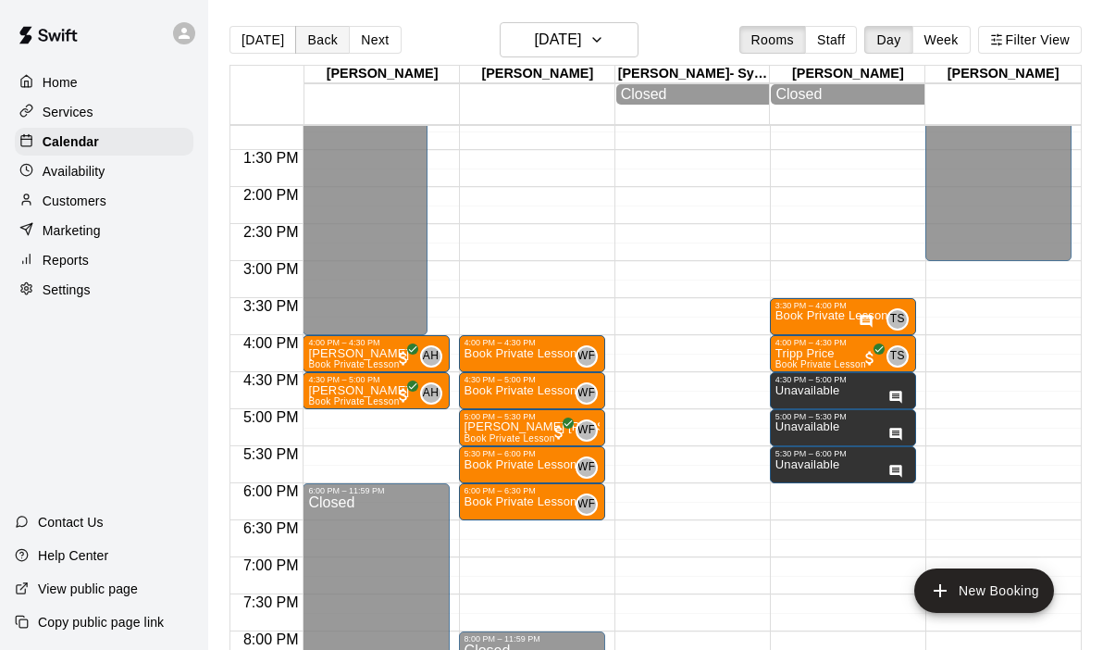
click at [327, 44] on button "Back" at bounding box center [322, 40] width 55 height 28
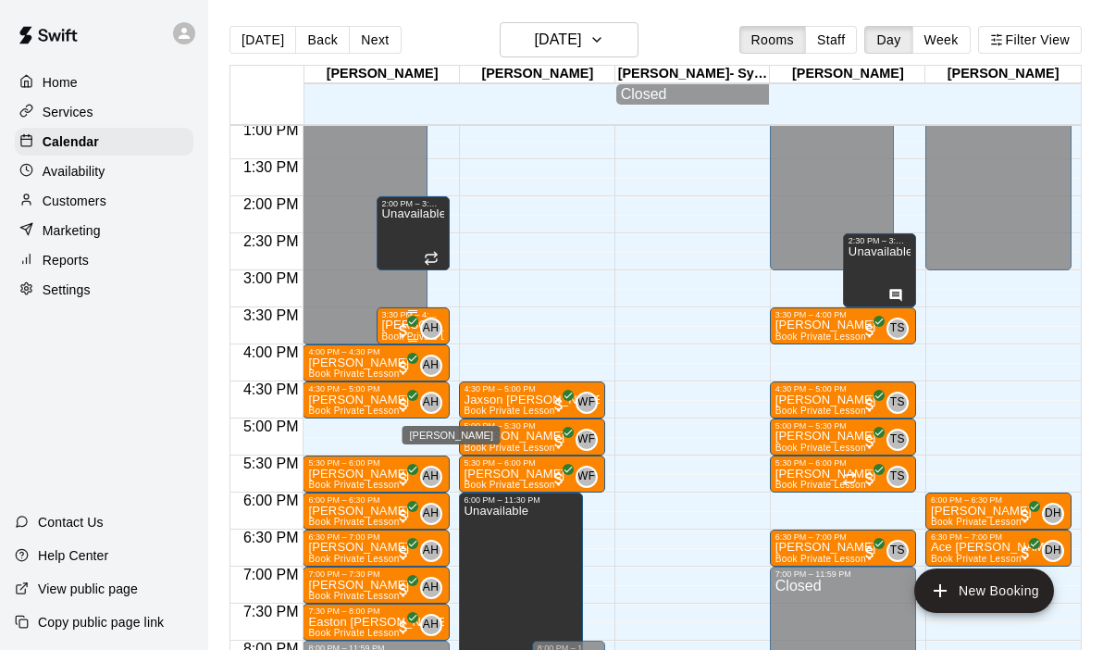
scroll to position [973, 0]
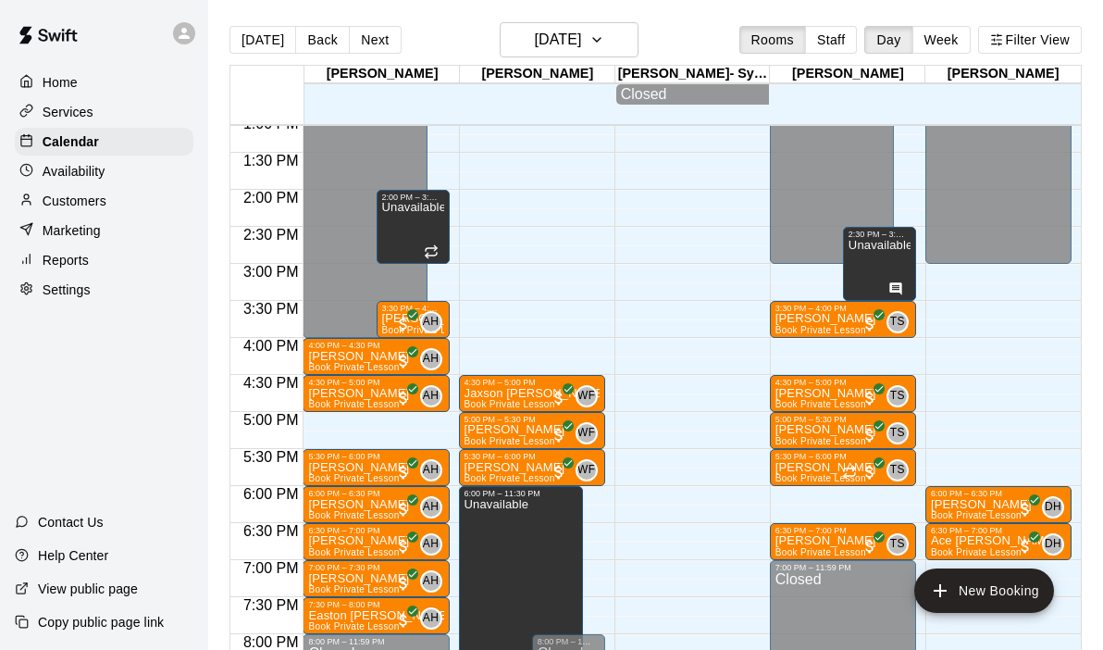
click at [371, 55] on div "[DATE] Back [DATE][DATE] Rooms Staff Day Week Filter View" at bounding box center [655, 43] width 852 height 43
click at [370, 44] on button "Next" at bounding box center [375, 40] width 52 height 28
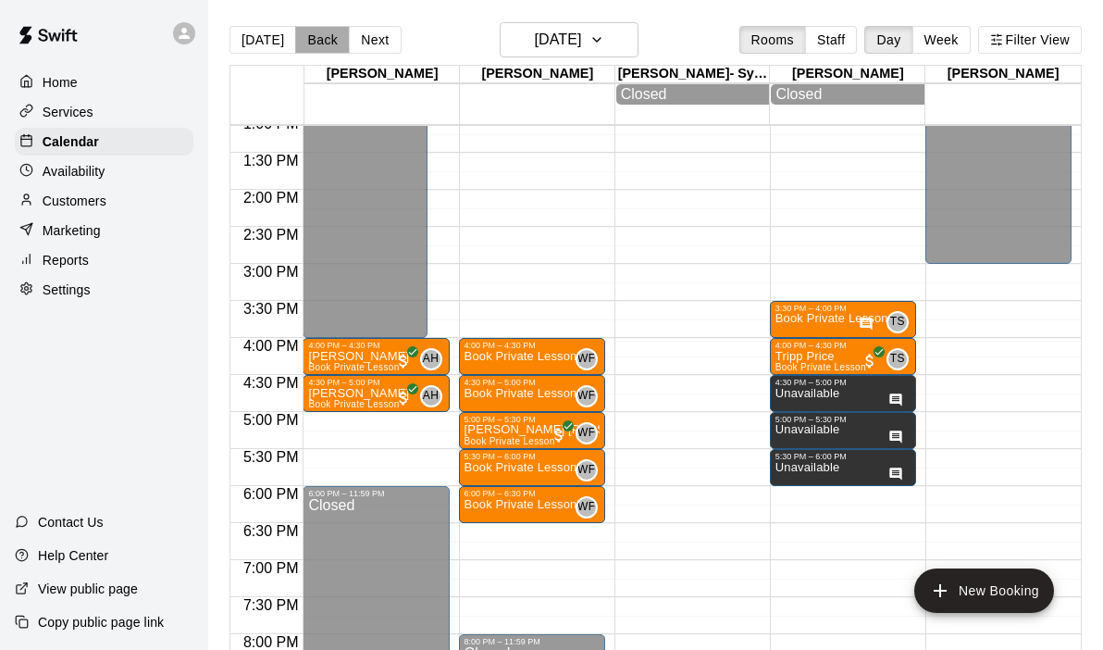
click at [328, 39] on button "Back" at bounding box center [322, 40] width 55 height 28
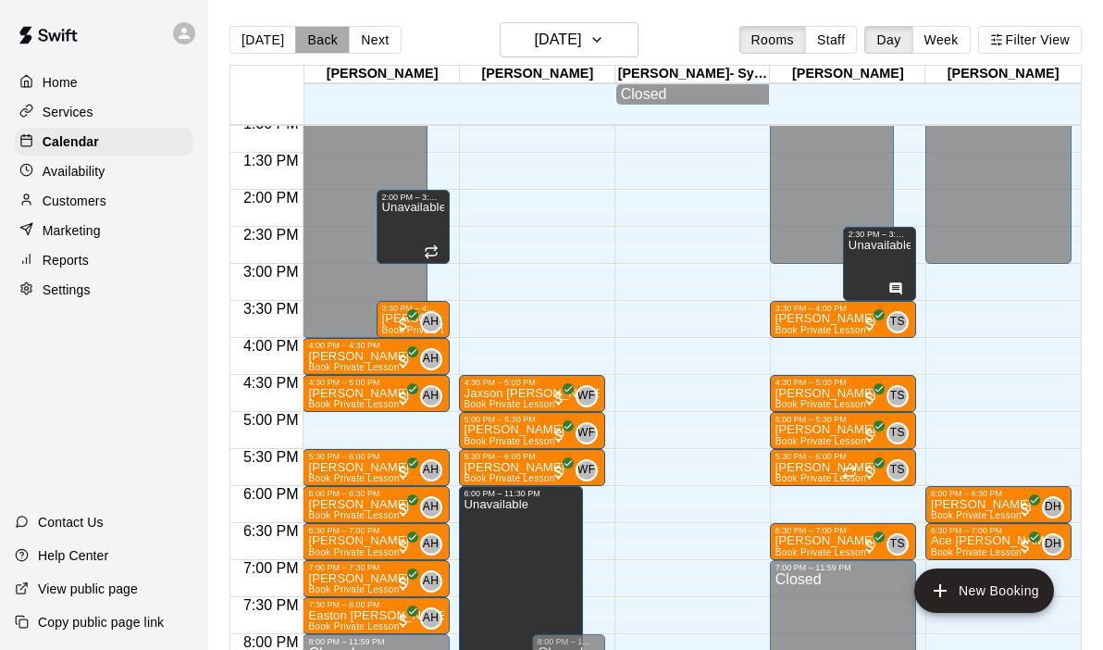
click at [328, 39] on button "Back" at bounding box center [322, 40] width 55 height 28
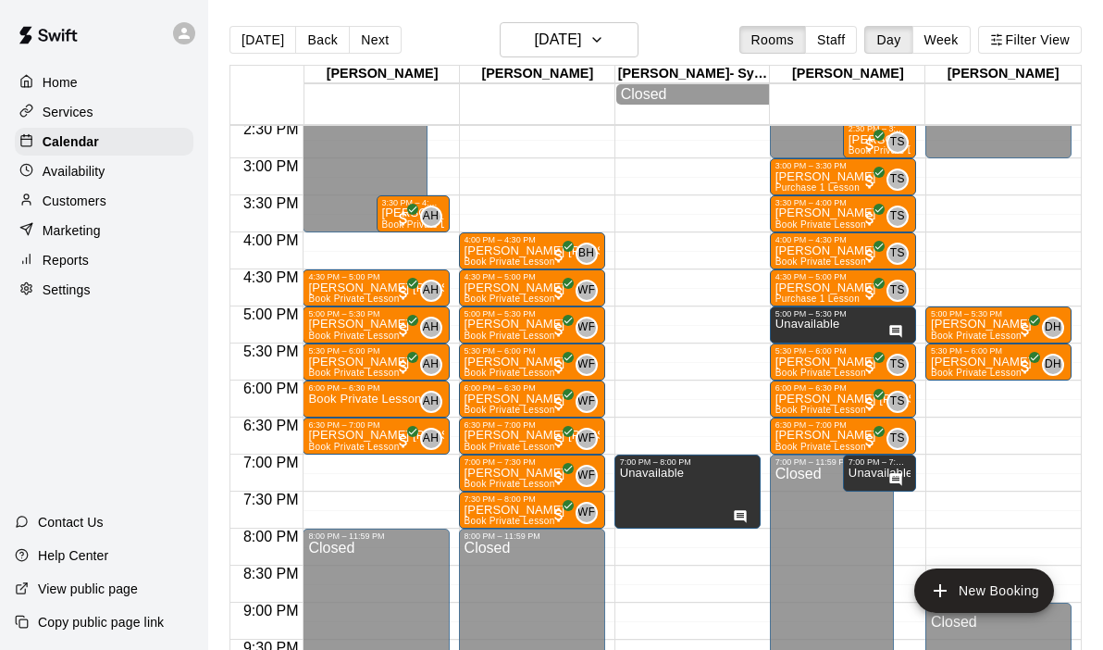
scroll to position [1086, 0]
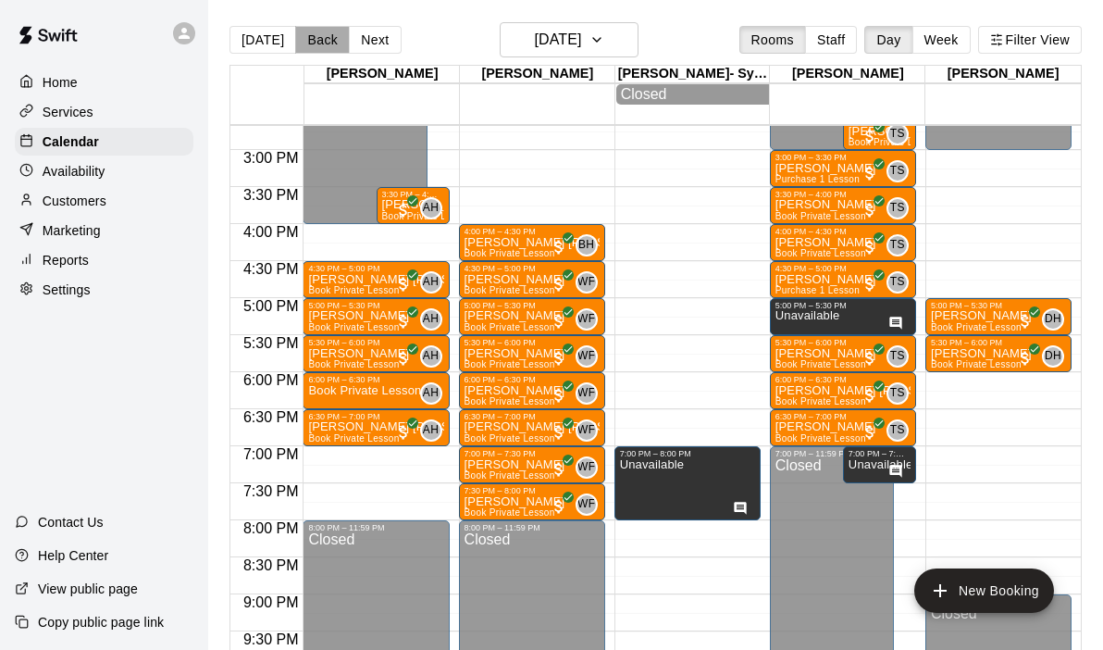
click at [325, 43] on button "Back" at bounding box center [322, 40] width 55 height 28
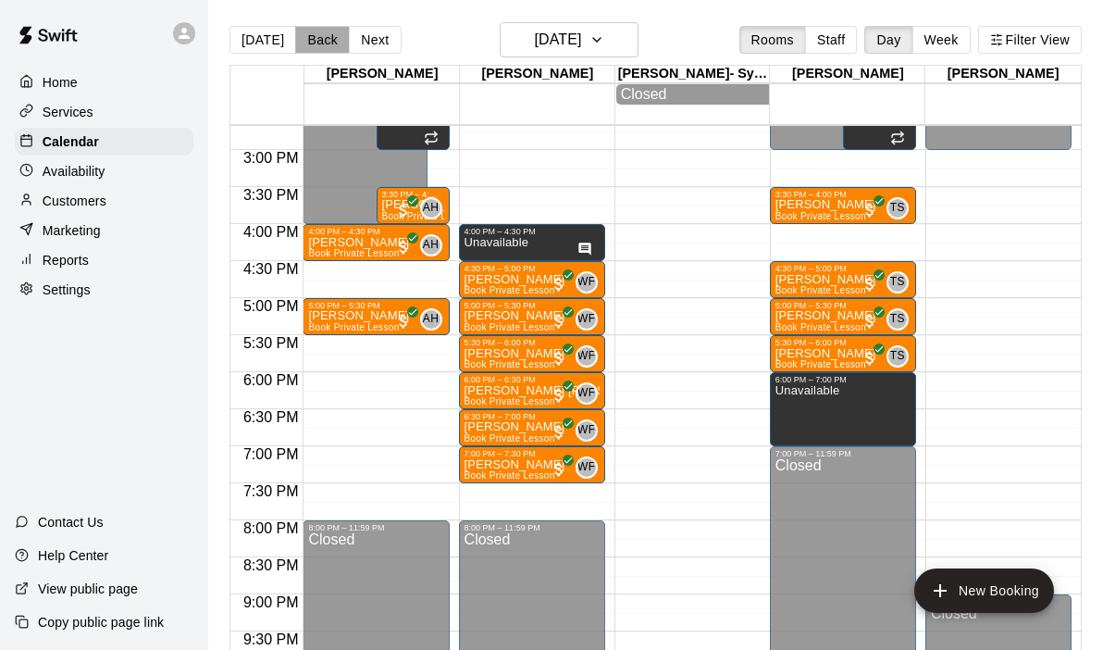
click at [337, 42] on button "Back" at bounding box center [322, 40] width 55 height 28
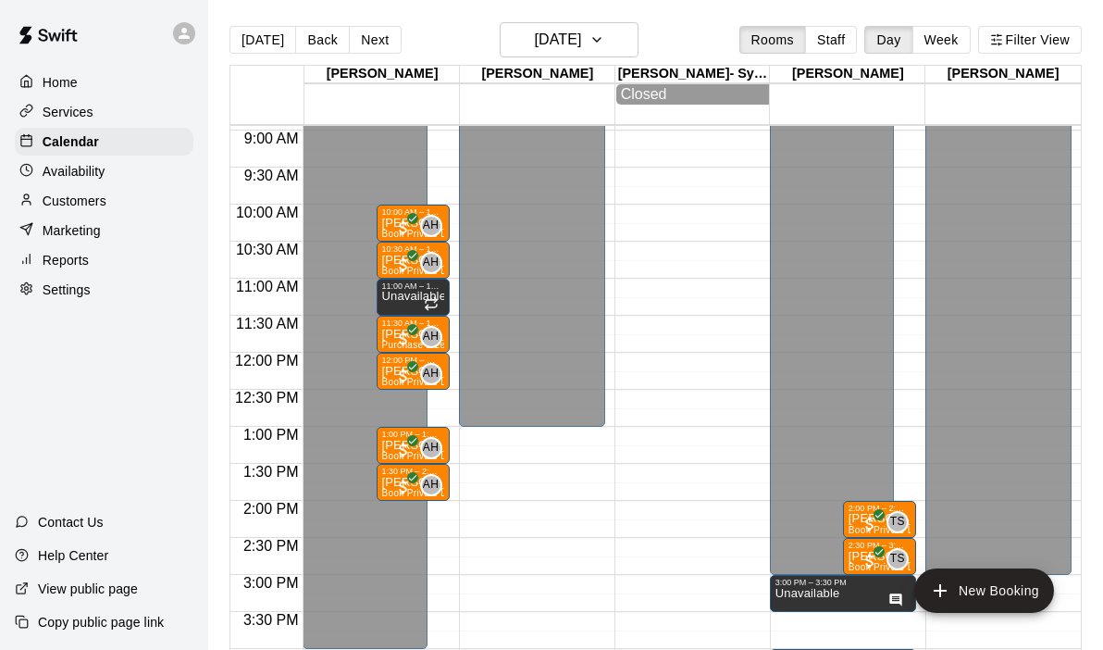
scroll to position [663, 0]
